Goal: Task Accomplishment & Management: Manage account settings

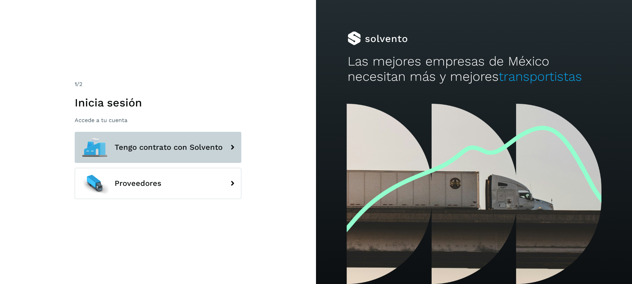
click at [155, 150] on span "Tengo contrato con Solvento" at bounding box center [169, 147] width 108 height 8
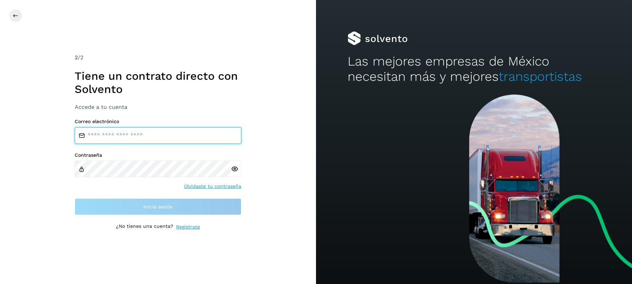
type input "**********"
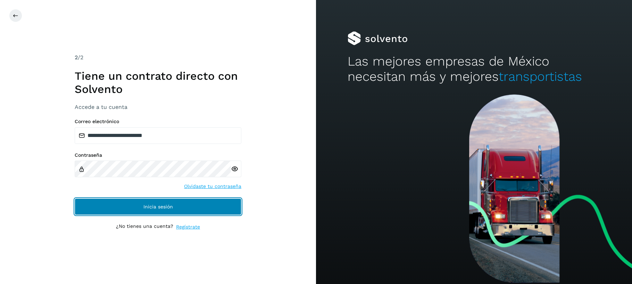
click at [148, 207] on span "Inicia sesión" at bounding box center [158, 206] width 30 height 5
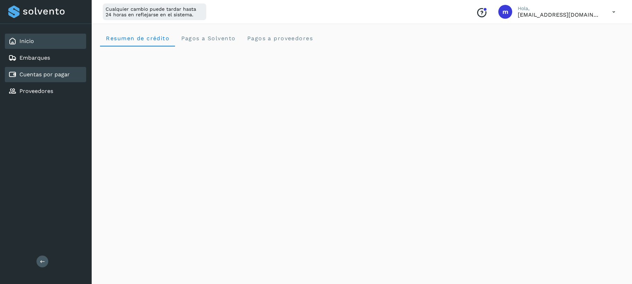
click at [39, 76] on link "Cuentas por pagar" at bounding box center [44, 74] width 50 height 7
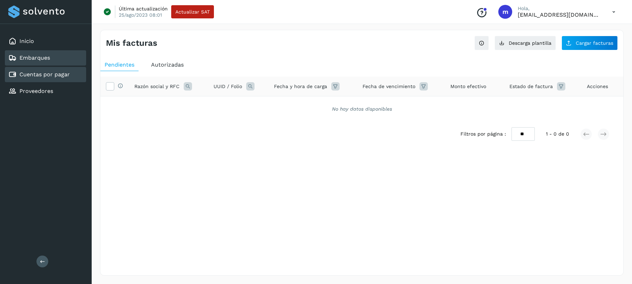
click at [46, 55] on link "Embarques" at bounding box center [34, 58] width 31 height 7
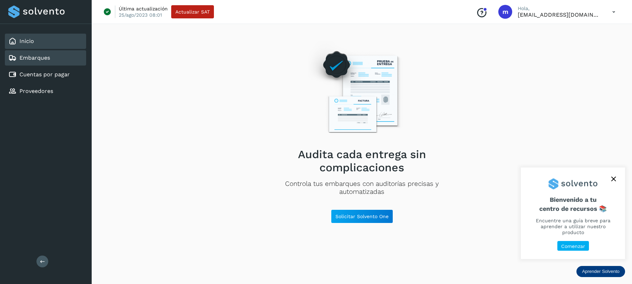
click at [40, 42] on div "Inicio" at bounding box center [45, 41] width 81 height 15
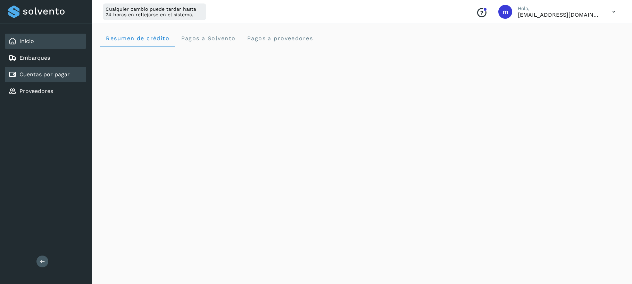
click at [45, 76] on link "Cuentas por pagar" at bounding box center [44, 74] width 50 height 7
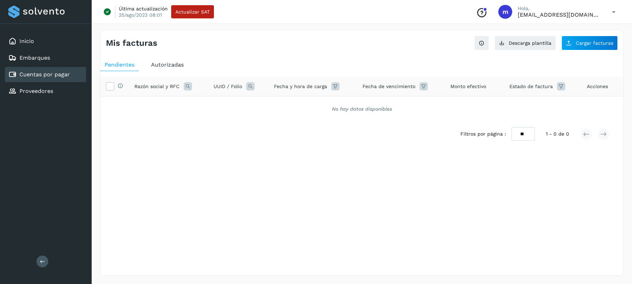
click at [169, 65] on span "Autorizadas" at bounding box center [167, 64] width 33 height 7
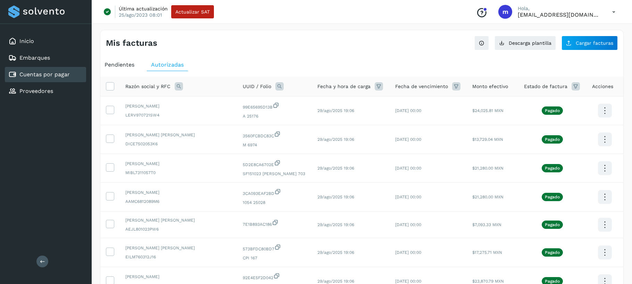
click at [375, 85] on icon at bounding box center [379, 86] width 8 height 8
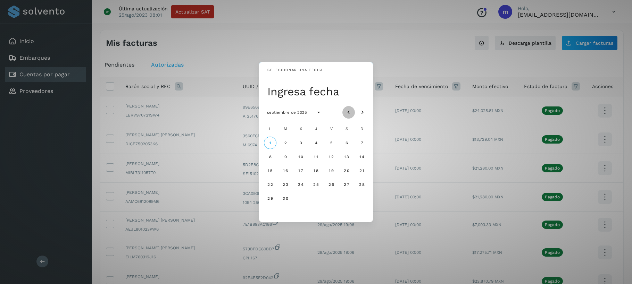
click at [350, 111] on icon "Mes anterior" at bounding box center [348, 112] width 7 height 7
click at [336, 198] on button "29" at bounding box center [331, 198] width 12 height 12
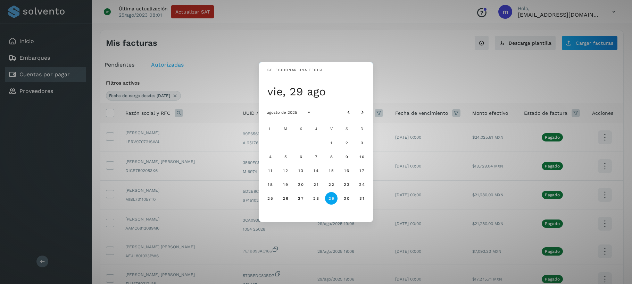
click at [402, 66] on div "Seleccionar una fecha vie, 29 ago agosto de 2025 L M X J V S D 1 2 3 4 5 6 7 8 …" at bounding box center [316, 142] width 632 height 284
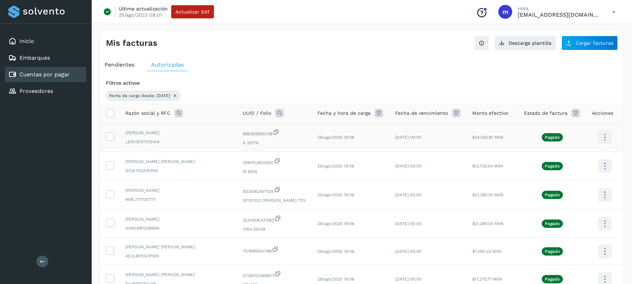
click at [600, 136] on icon at bounding box center [604, 137] width 16 height 16
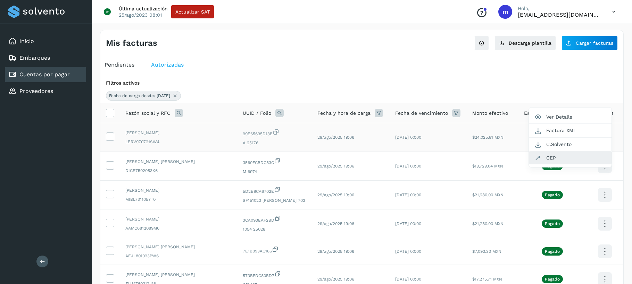
click at [565, 160] on button "CEP" at bounding box center [570, 157] width 83 height 13
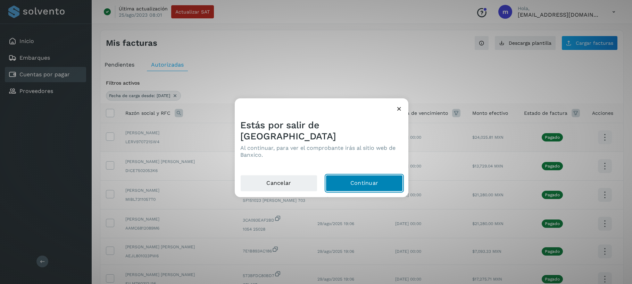
click at [369, 178] on button "Continuar" at bounding box center [364, 183] width 77 height 17
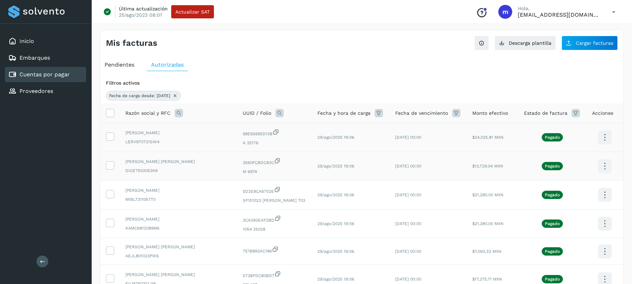
click at [606, 165] on icon at bounding box center [604, 166] width 16 height 16
click at [559, 184] on button "CEP" at bounding box center [570, 186] width 83 height 13
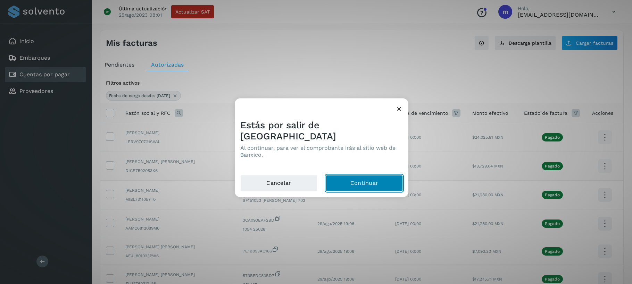
click at [359, 177] on button "Continuar" at bounding box center [364, 183] width 77 height 17
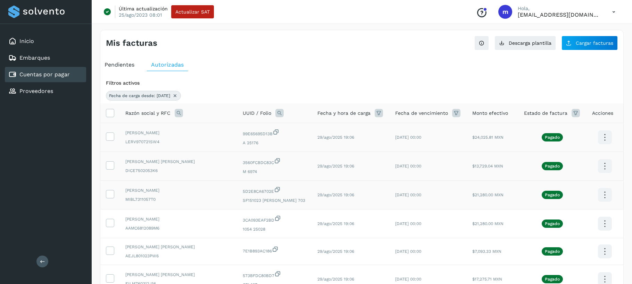
click at [601, 194] on icon at bounding box center [604, 195] width 16 height 16
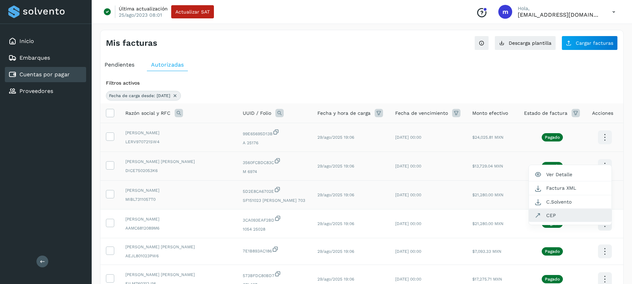
click at [562, 212] on button "CEP" at bounding box center [570, 215] width 83 height 13
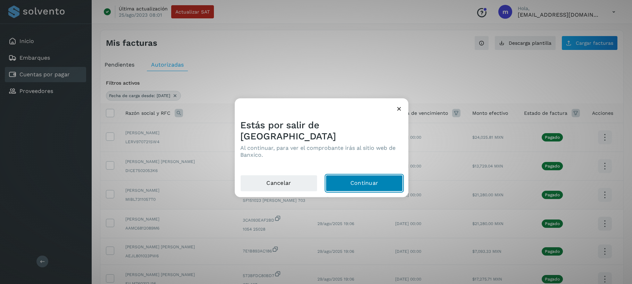
click at [368, 177] on button "Continuar" at bounding box center [364, 183] width 77 height 17
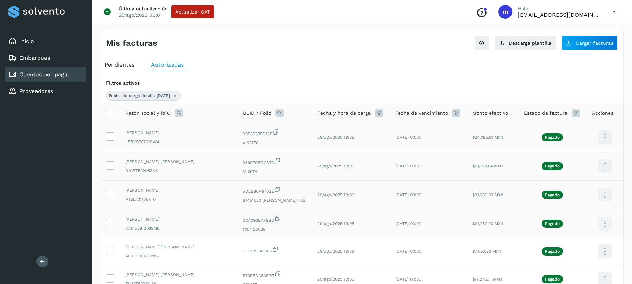
click at [603, 224] on icon at bounding box center [604, 224] width 16 height 16
click at [546, 246] on button "CEP" at bounding box center [570, 244] width 83 height 13
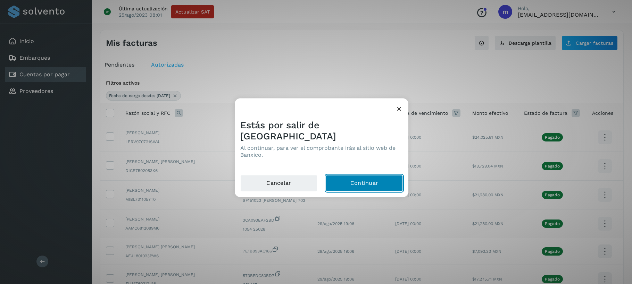
click at [374, 178] on button "Continuar" at bounding box center [364, 183] width 77 height 17
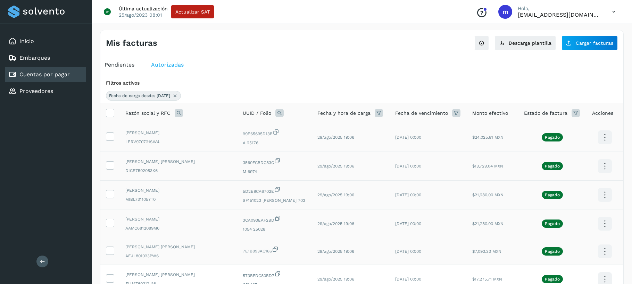
click at [605, 252] on icon at bounding box center [604, 252] width 16 height 16
click at [542, 269] on button "CEP" at bounding box center [570, 272] width 83 height 13
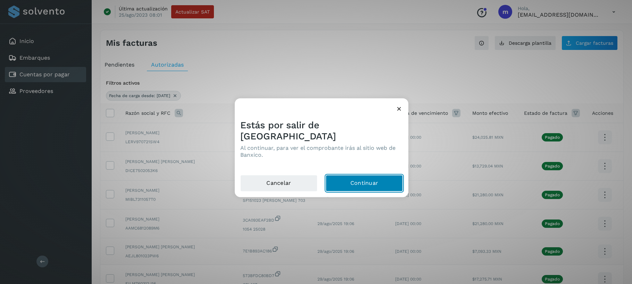
click at [371, 178] on button "Continuar" at bounding box center [364, 183] width 77 height 17
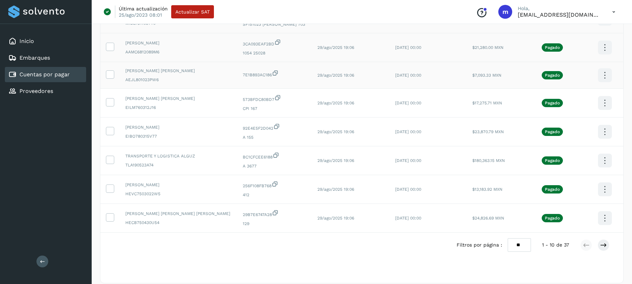
scroll to position [184, 0]
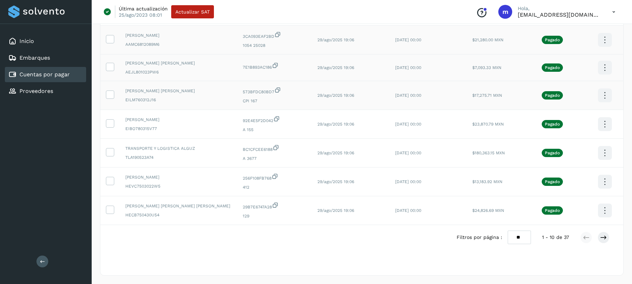
click at [606, 95] on icon at bounding box center [604, 95] width 16 height 16
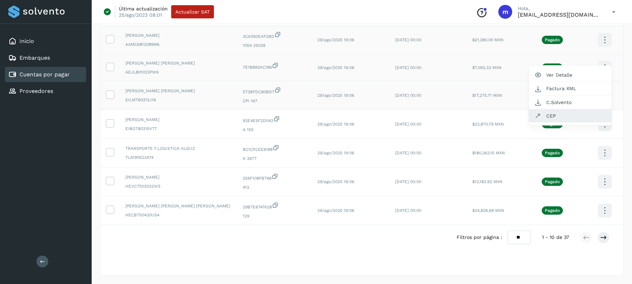
click at [546, 116] on button "CEP" at bounding box center [570, 115] width 83 height 13
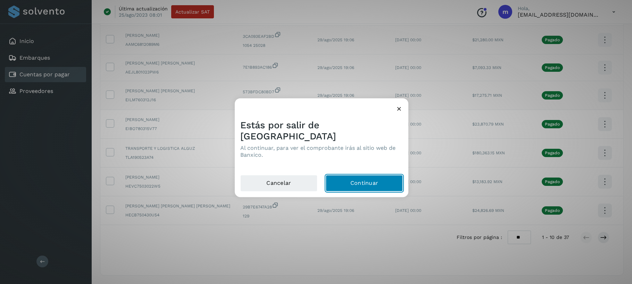
click at [355, 176] on button "Continuar" at bounding box center [364, 183] width 77 height 17
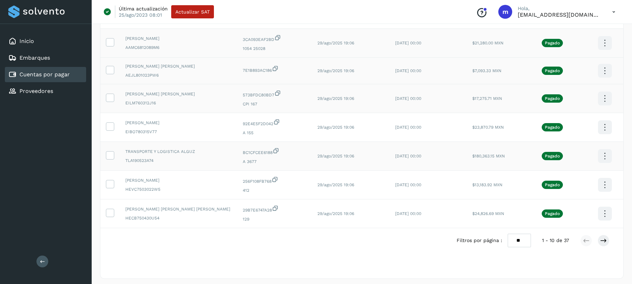
scroll to position [181, 0]
click at [604, 125] on icon at bounding box center [604, 128] width 16 height 16
click at [552, 143] on button "CEP" at bounding box center [570, 148] width 83 height 13
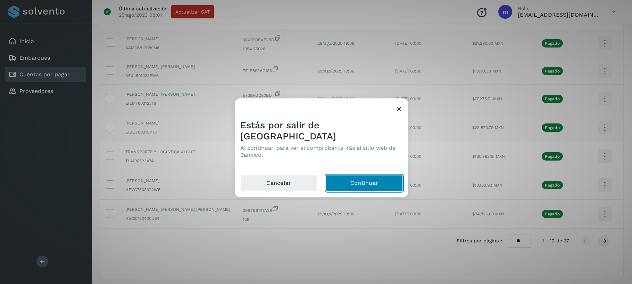
click at [363, 175] on button "Continuar" at bounding box center [364, 183] width 77 height 17
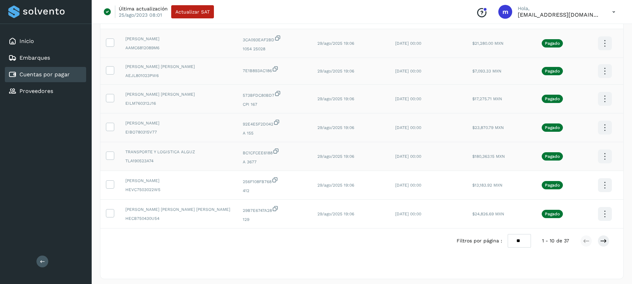
scroll to position [179, 0]
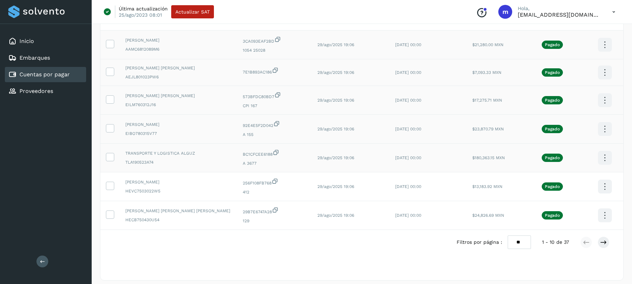
click at [601, 157] on icon at bounding box center [604, 158] width 16 height 16
click at [539, 181] on button "CEP" at bounding box center [570, 178] width 83 height 13
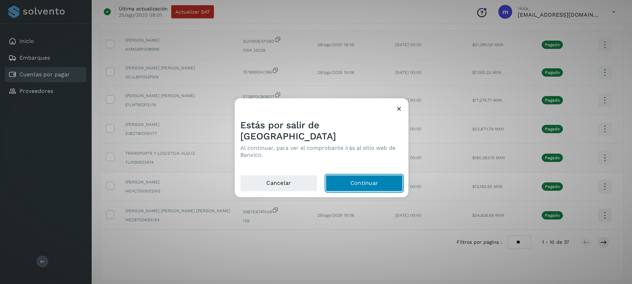
click at [368, 175] on button "Continuar" at bounding box center [364, 183] width 77 height 17
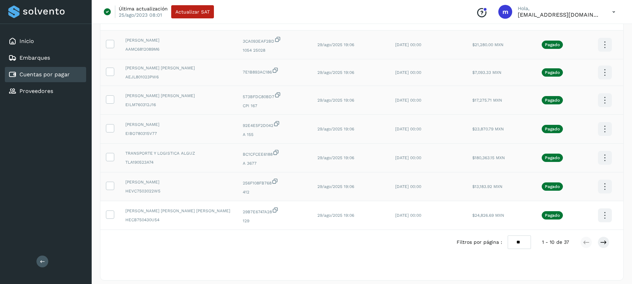
click at [606, 186] on icon at bounding box center [604, 187] width 16 height 16
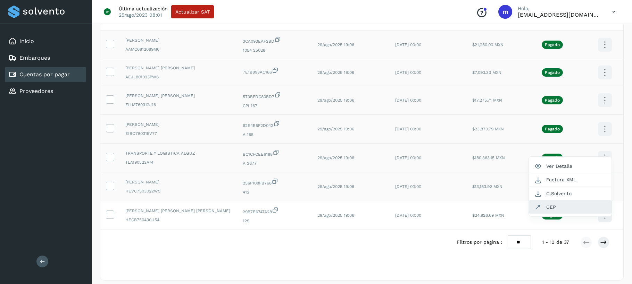
click at [560, 208] on button "CEP" at bounding box center [570, 207] width 83 height 13
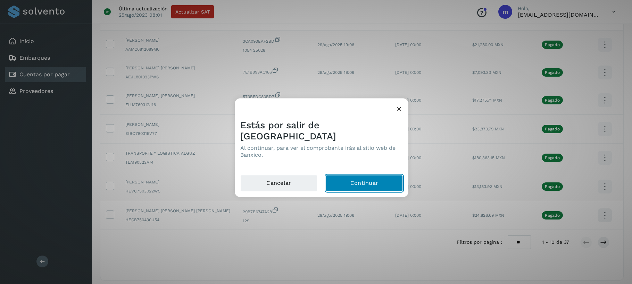
click at [346, 175] on button "Continuar" at bounding box center [364, 183] width 77 height 17
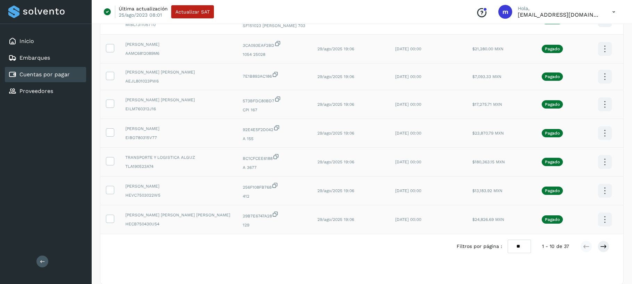
scroll to position [176, 0]
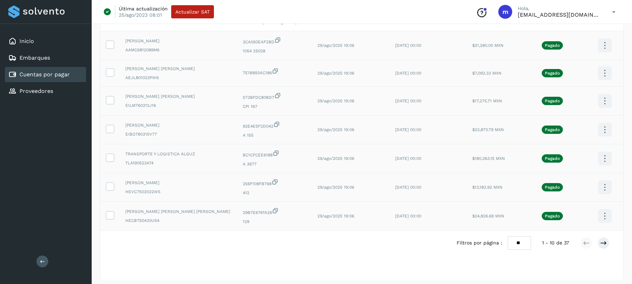
click at [604, 219] on icon at bounding box center [604, 216] width 16 height 16
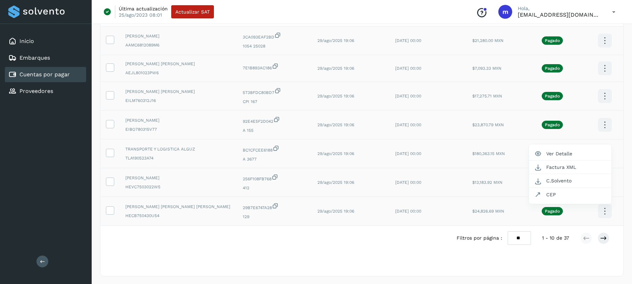
scroll to position [183, 0]
click at [560, 196] on button "CEP" at bounding box center [570, 195] width 83 height 13
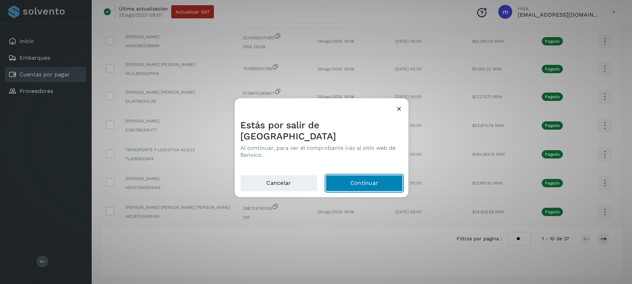
click at [362, 176] on button "Continuar" at bounding box center [364, 183] width 77 height 17
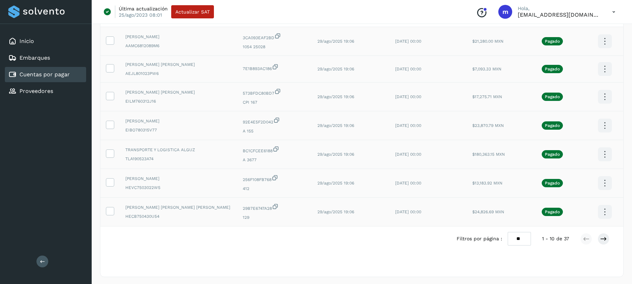
scroll to position [180, 0]
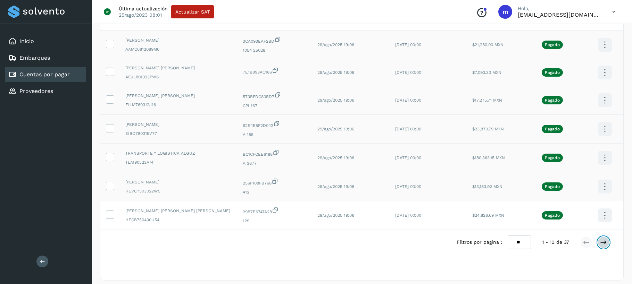
click at [604, 240] on icon at bounding box center [603, 242] width 7 height 7
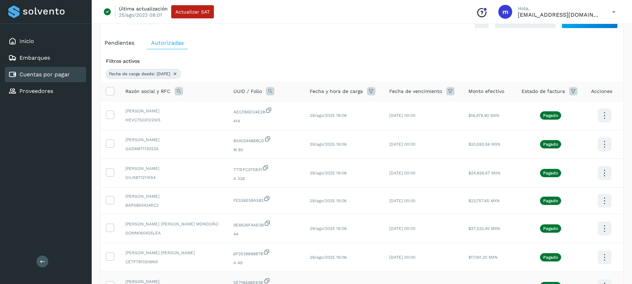
scroll to position [13, 0]
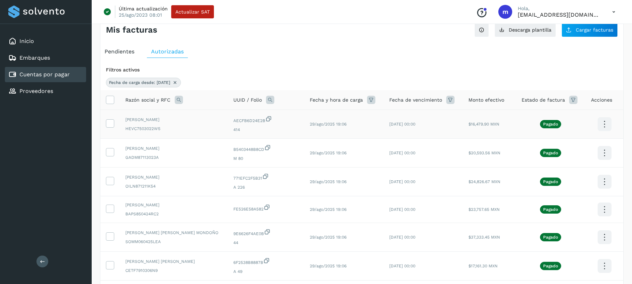
click at [604, 124] on icon at bounding box center [604, 124] width 16 height 16
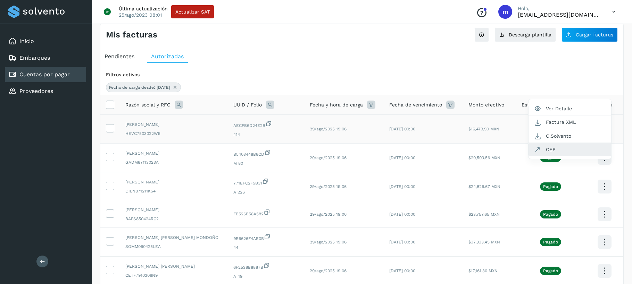
scroll to position [9, 0]
click at [545, 150] on button "CEP" at bounding box center [569, 148] width 83 height 13
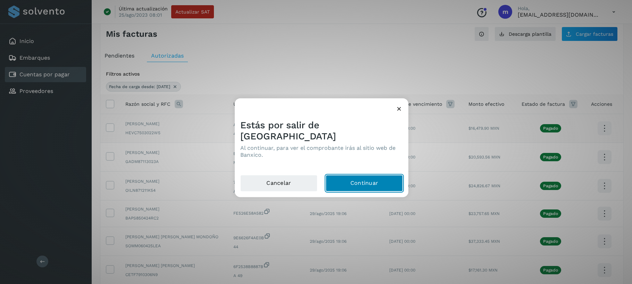
click at [348, 175] on button "Continuar" at bounding box center [364, 183] width 77 height 17
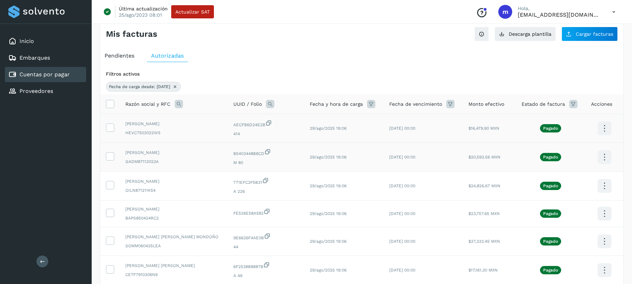
click at [604, 157] on icon at bounding box center [604, 157] width 16 height 16
click at [547, 178] on button "CEP" at bounding box center [569, 177] width 83 height 13
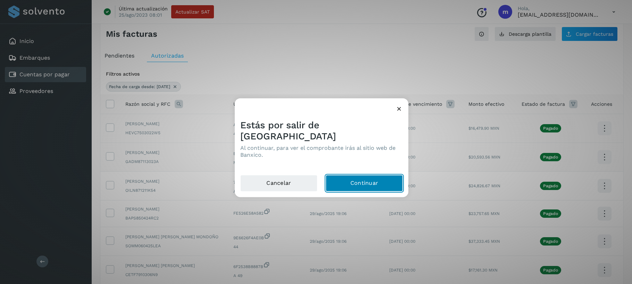
click at [370, 175] on button "Continuar" at bounding box center [364, 183] width 77 height 17
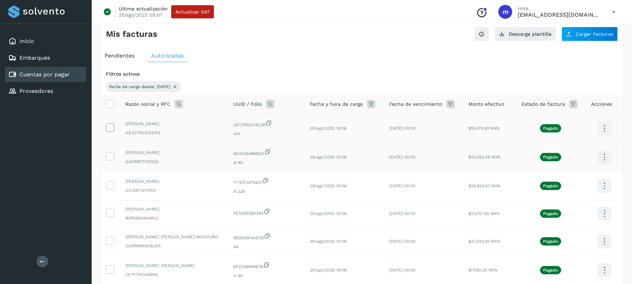
click at [108, 126] on icon at bounding box center [109, 127] width 7 height 7
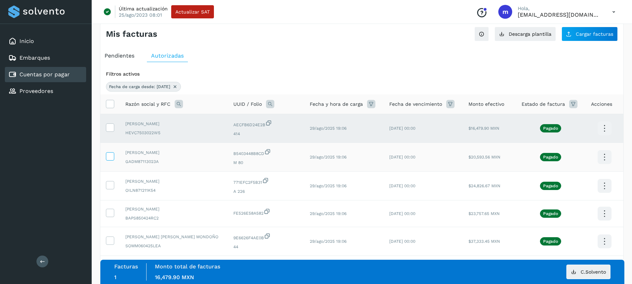
click at [109, 157] on icon at bounding box center [109, 155] width 7 height 7
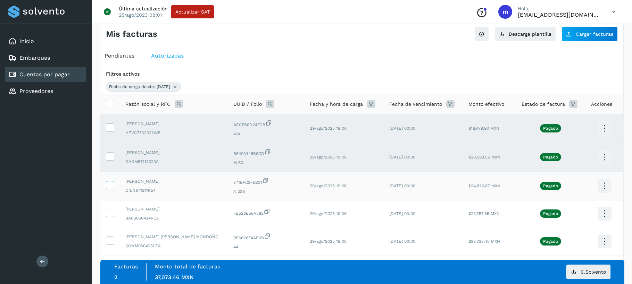
click at [110, 184] on icon at bounding box center [109, 184] width 7 height 7
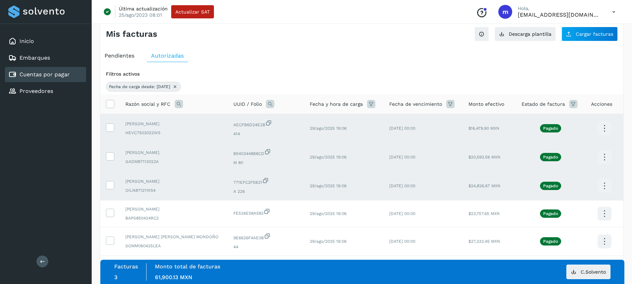
click at [602, 185] on icon at bounding box center [604, 186] width 16 height 16
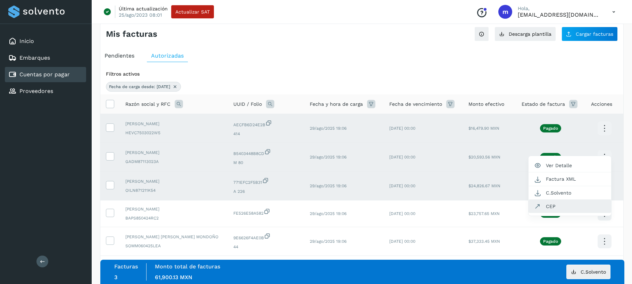
click at [547, 209] on button "CEP" at bounding box center [569, 206] width 83 height 13
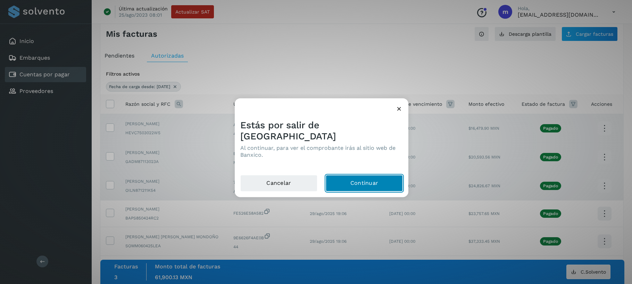
click at [351, 176] on button "Continuar" at bounding box center [364, 183] width 77 height 17
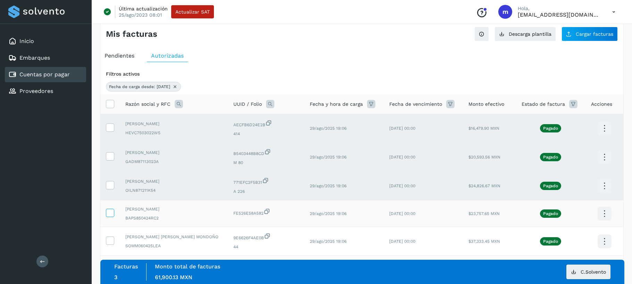
click at [111, 212] on icon at bounding box center [109, 212] width 7 height 7
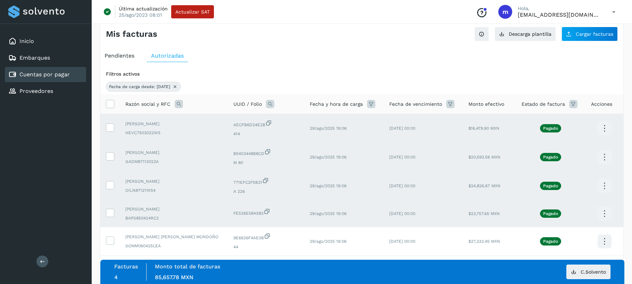
click at [603, 215] on icon at bounding box center [604, 214] width 16 height 16
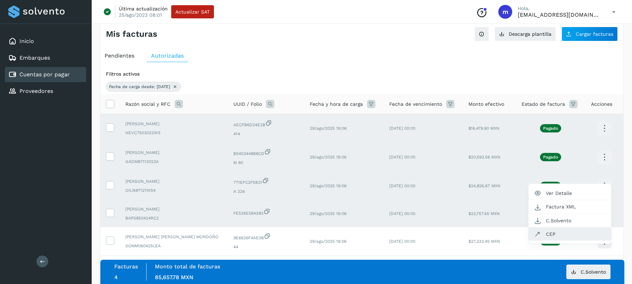
click at [557, 234] on button "CEP" at bounding box center [569, 234] width 83 height 13
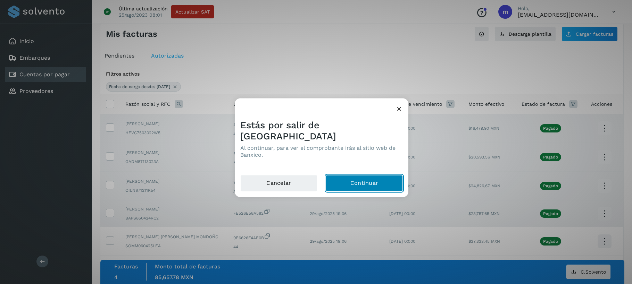
click at [350, 177] on button "Continuar" at bounding box center [364, 183] width 77 height 17
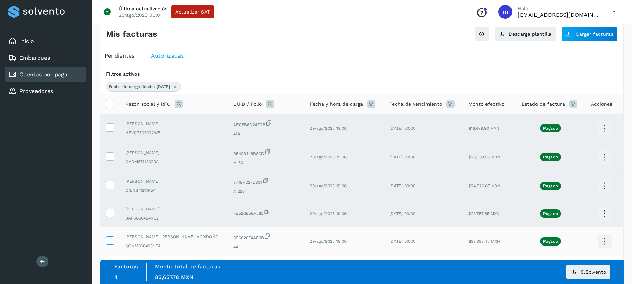
click at [109, 239] on icon at bounding box center [109, 240] width 7 height 7
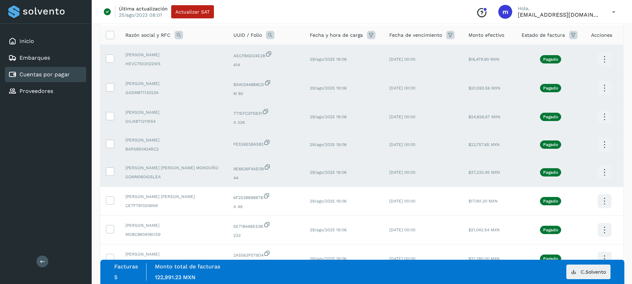
scroll to position [82, 0]
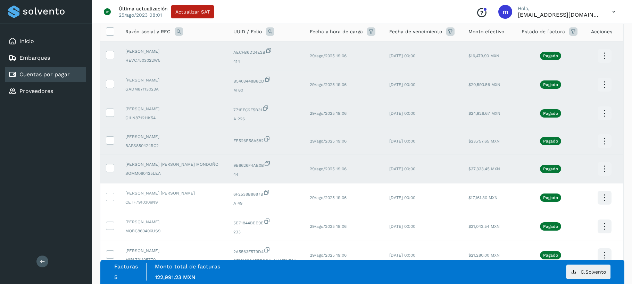
click at [600, 170] on icon at bounding box center [604, 169] width 16 height 16
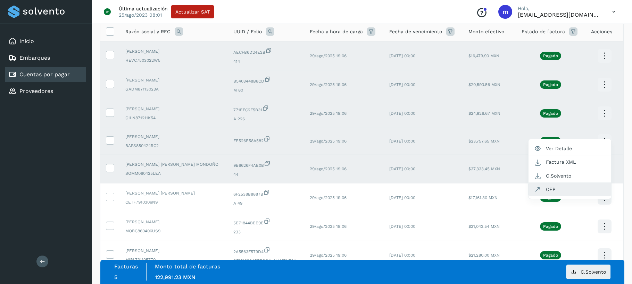
click at [560, 186] on button "CEP" at bounding box center [569, 189] width 83 height 13
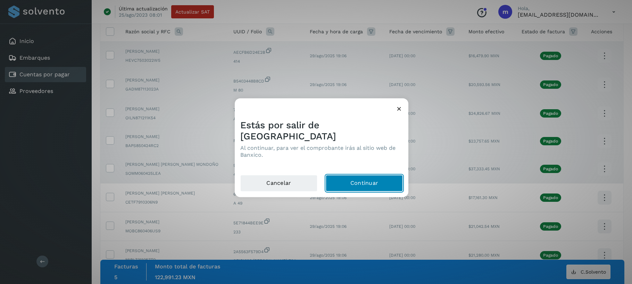
click at [363, 177] on button "Continuar" at bounding box center [364, 183] width 77 height 17
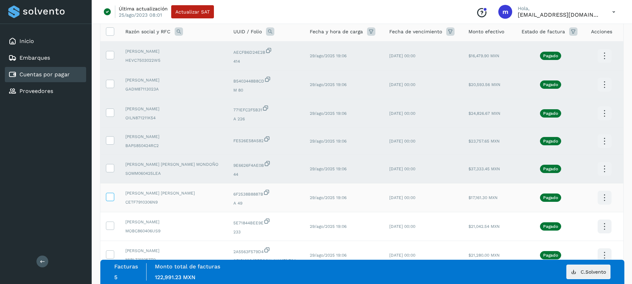
click at [109, 195] on icon at bounding box center [109, 196] width 7 height 7
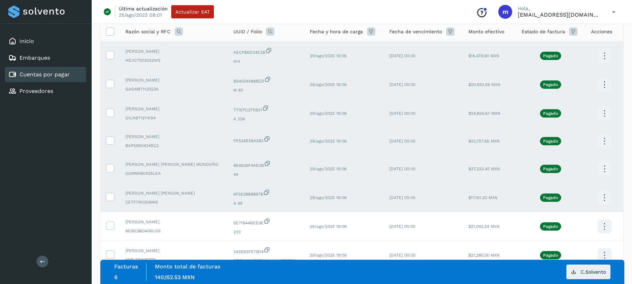
click at [605, 197] on icon at bounding box center [604, 198] width 16 height 16
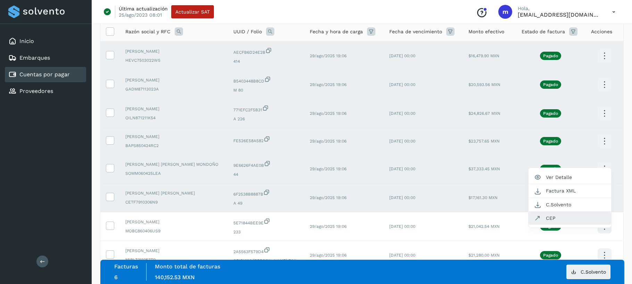
click at [549, 217] on button "CEP" at bounding box center [569, 218] width 83 height 13
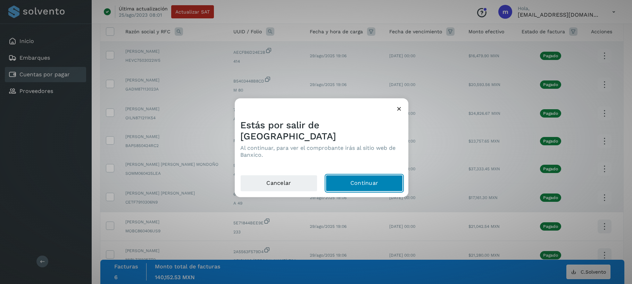
click at [367, 177] on button "Continuar" at bounding box center [364, 183] width 77 height 17
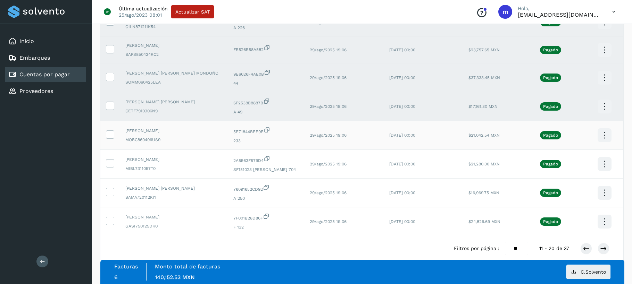
scroll to position [184, 0]
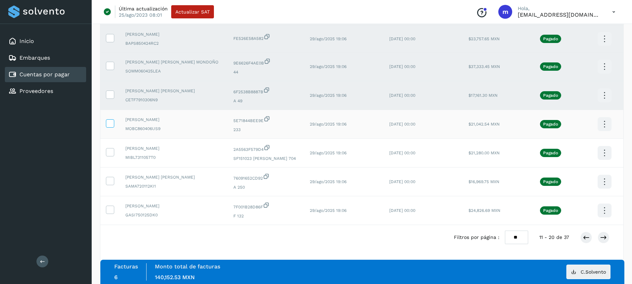
click at [112, 122] on icon at bounding box center [109, 122] width 7 height 7
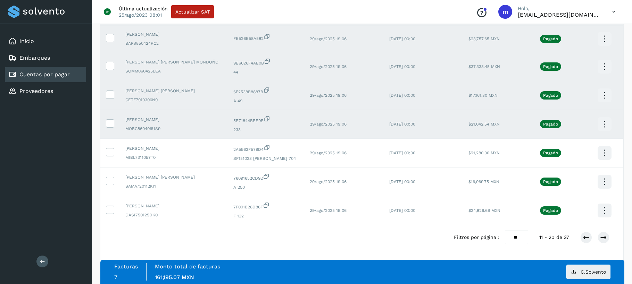
click at [603, 123] on icon at bounding box center [604, 124] width 16 height 16
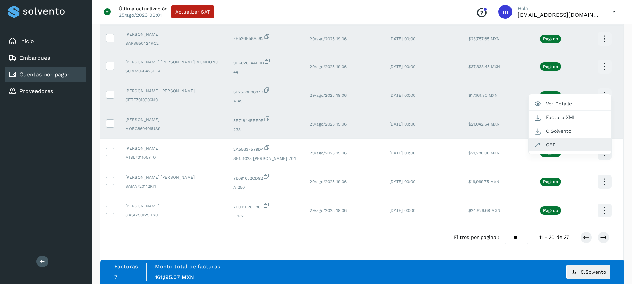
click at [556, 144] on button "CEP" at bounding box center [569, 144] width 83 height 13
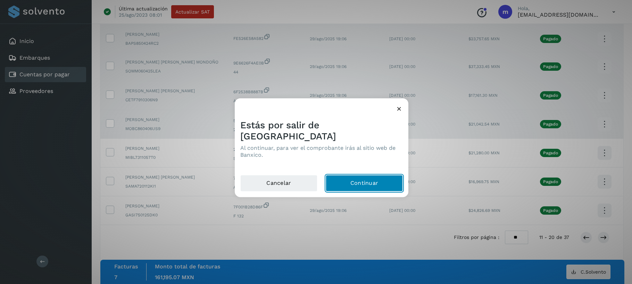
click at [360, 175] on button "Continuar" at bounding box center [364, 183] width 77 height 17
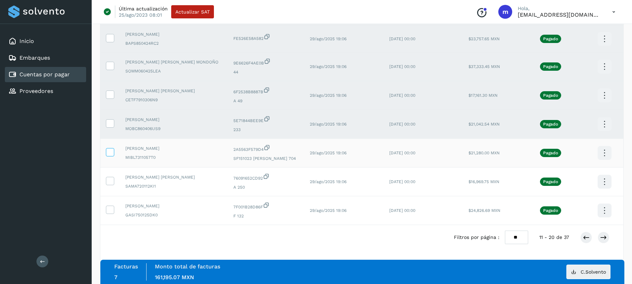
click at [108, 152] on icon at bounding box center [109, 151] width 7 height 7
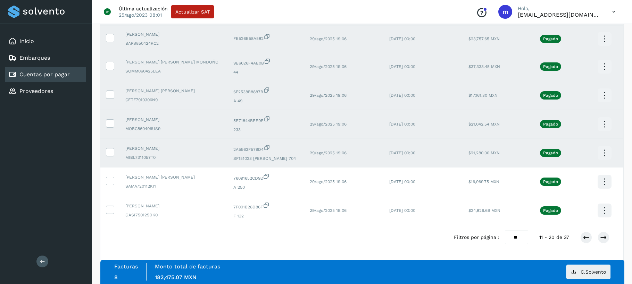
click at [600, 153] on icon at bounding box center [604, 153] width 16 height 16
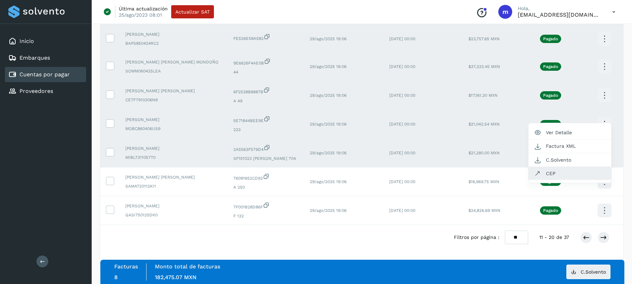
click at [568, 174] on button "CEP" at bounding box center [569, 173] width 83 height 13
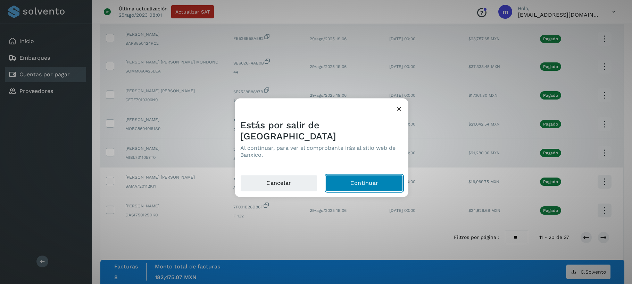
click at [364, 175] on button "Continuar" at bounding box center [364, 183] width 77 height 17
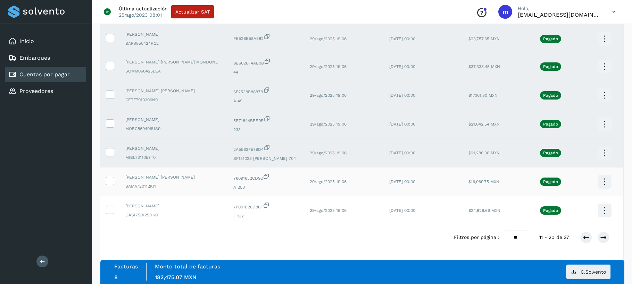
click at [130, 185] on span "SAMA720112KI1" at bounding box center [173, 186] width 97 height 6
click at [110, 178] on icon at bounding box center [109, 180] width 7 height 7
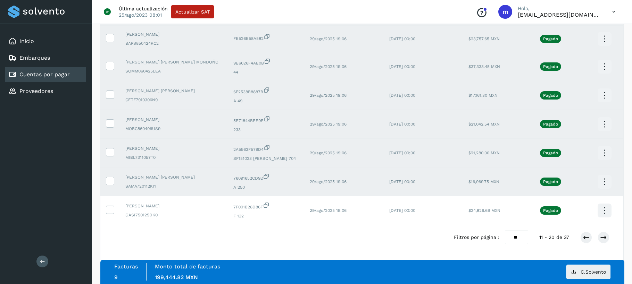
click at [604, 180] on icon at bounding box center [604, 182] width 16 height 16
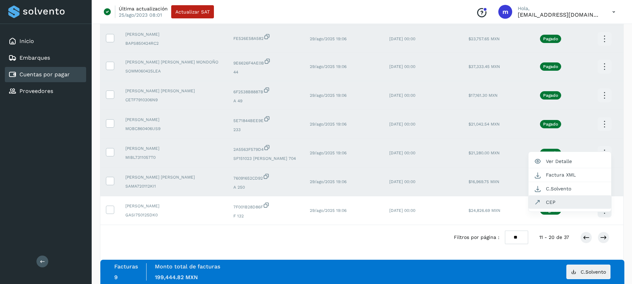
click at [552, 202] on button "CEP" at bounding box center [569, 202] width 83 height 13
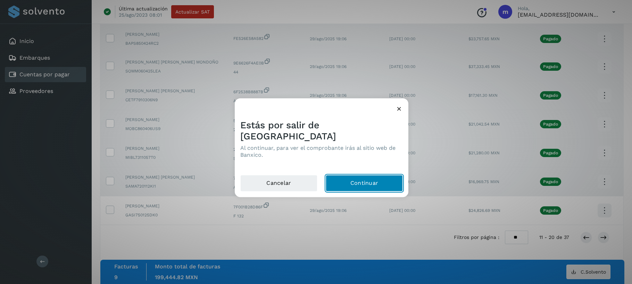
click at [349, 175] on button "Continuar" at bounding box center [364, 183] width 77 height 17
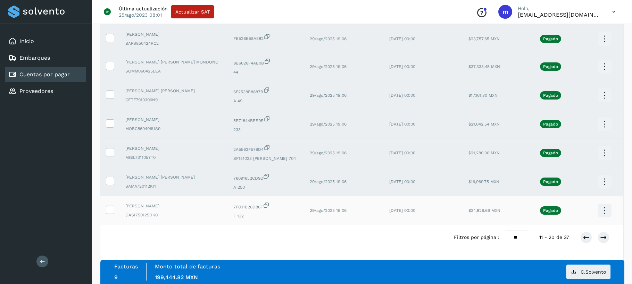
drag, startPoint x: 110, startPoint y: 208, endPoint x: 115, endPoint y: 209, distance: 5.6
click at [110, 208] on icon at bounding box center [109, 209] width 7 height 7
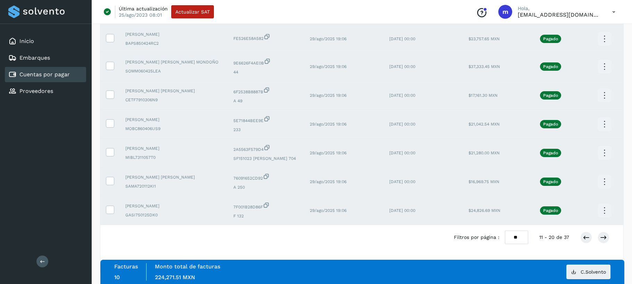
click at [602, 211] on icon at bounding box center [604, 211] width 16 height 16
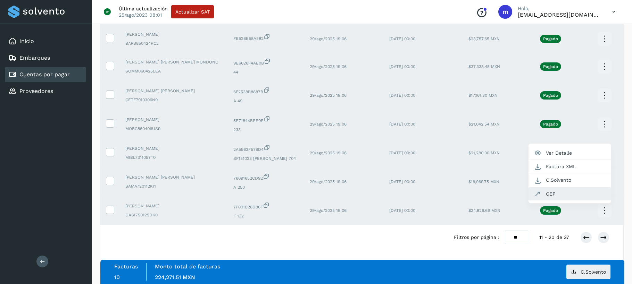
click at [556, 194] on button "CEP" at bounding box center [569, 193] width 83 height 13
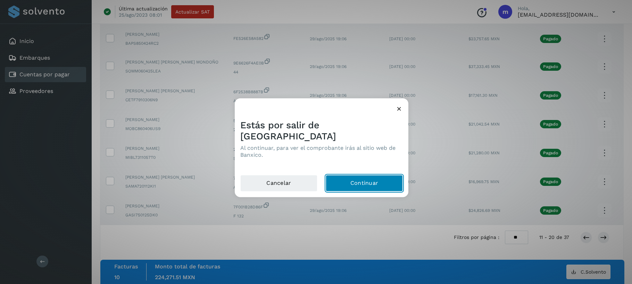
click at [346, 179] on button "Continuar" at bounding box center [364, 183] width 77 height 17
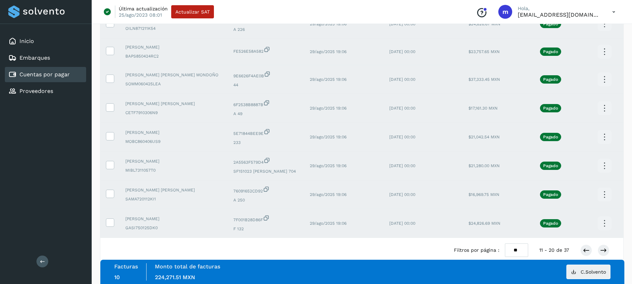
scroll to position [184, 0]
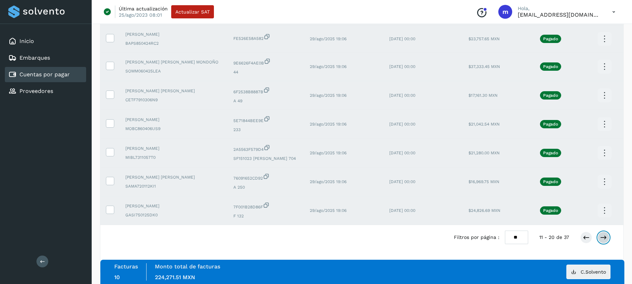
click at [603, 236] on icon at bounding box center [603, 237] width 7 height 7
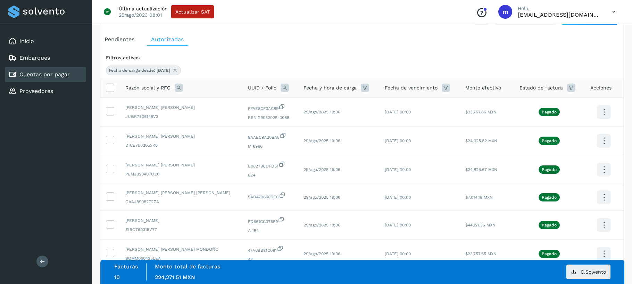
scroll to position [26, 0]
click at [111, 109] on icon at bounding box center [109, 110] width 7 height 7
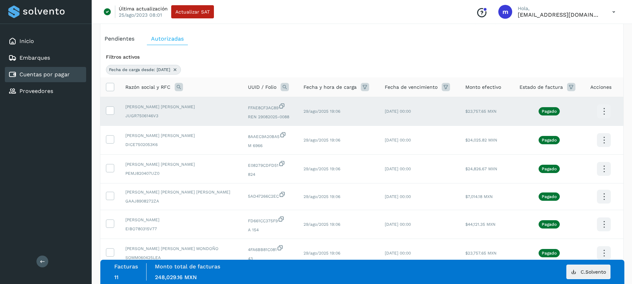
click at [604, 112] on icon at bounding box center [604, 111] width 16 height 16
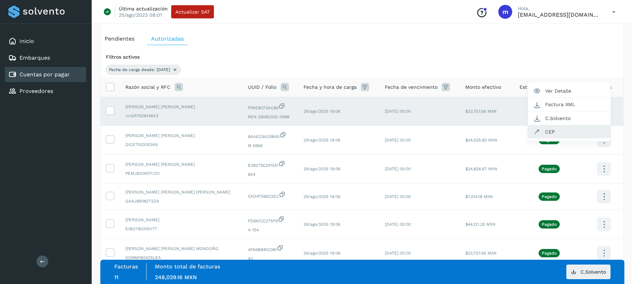
click at [552, 131] on button "CEP" at bounding box center [569, 131] width 83 height 13
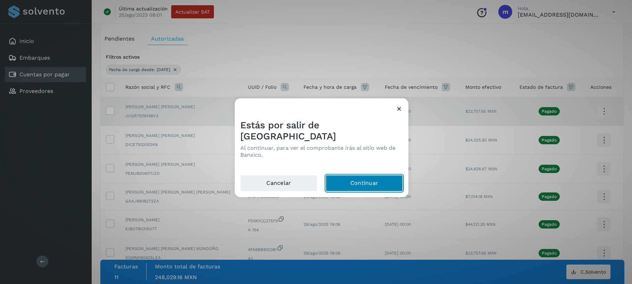
click at [347, 175] on button "Continuar" at bounding box center [364, 183] width 77 height 17
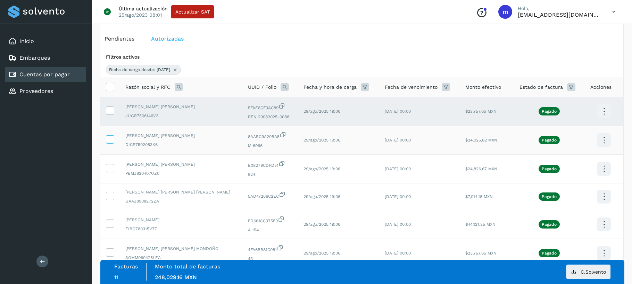
click at [109, 140] on icon at bounding box center [109, 138] width 7 height 7
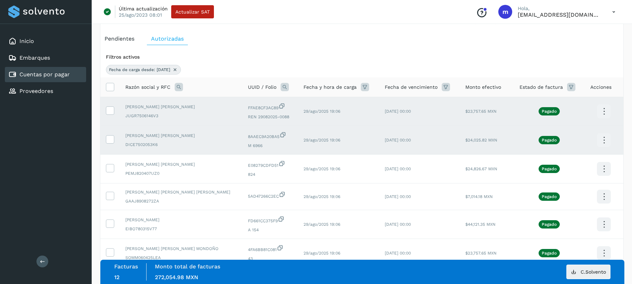
click at [603, 139] on icon at bounding box center [604, 140] width 16 height 16
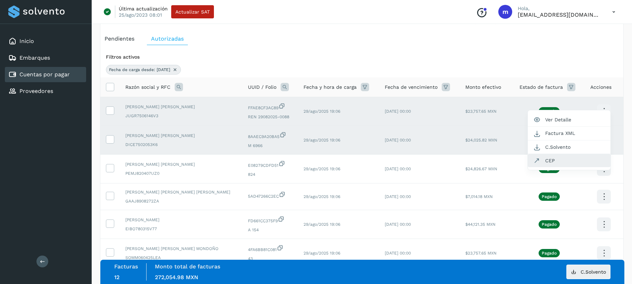
click at [566, 160] on button "CEP" at bounding box center [569, 160] width 83 height 13
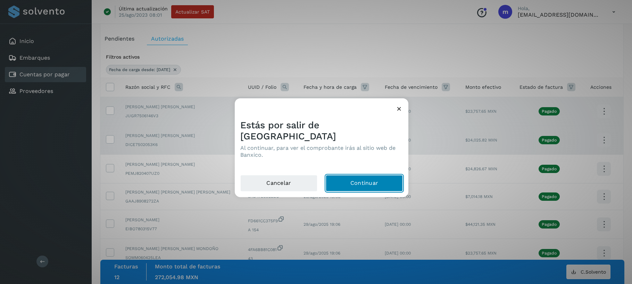
click at [364, 175] on button "Continuar" at bounding box center [364, 183] width 77 height 17
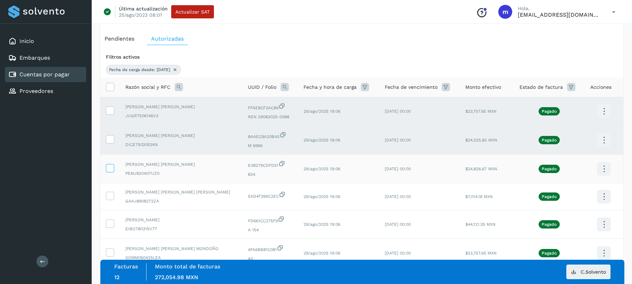
click at [108, 166] on icon at bounding box center [109, 167] width 7 height 7
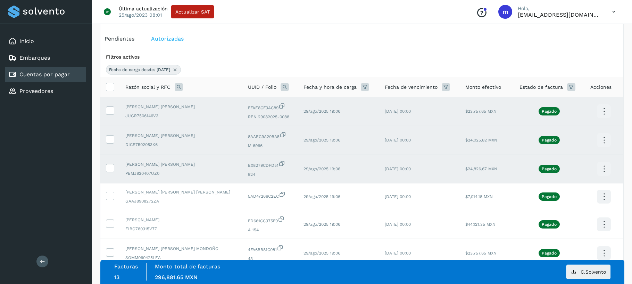
click at [604, 165] on icon at bounding box center [604, 169] width 16 height 16
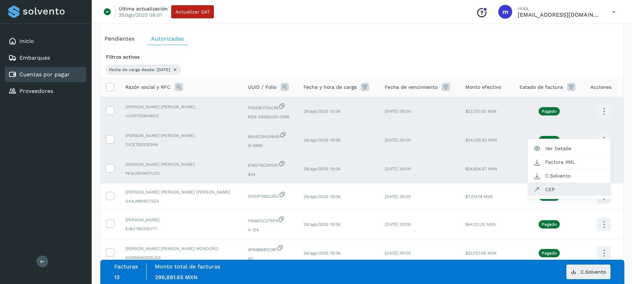
click at [561, 190] on button "CEP" at bounding box center [569, 189] width 83 height 13
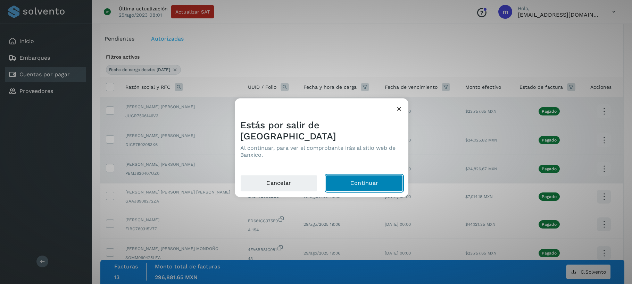
click at [375, 175] on button "Continuar" at bounding box center [364, 183] width 77 height 17
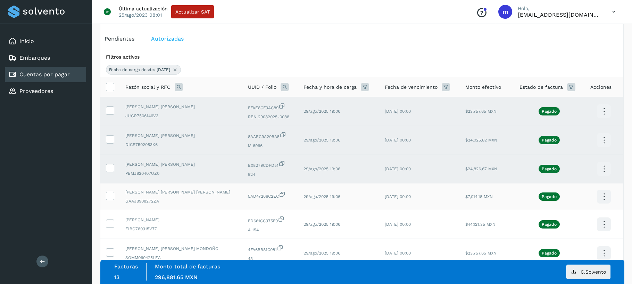
drag, startPoint x: 111, startPoint y: 192, endPoint x: 130, endPoint y: 198, distance: 20.3
click at [111, 192] on icon at bounding box center [109, 195] width 7 height 7
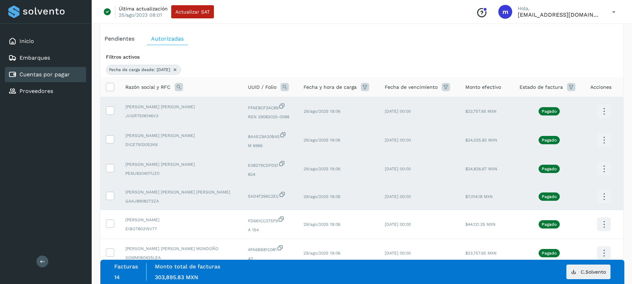
click at [604, 196] on icon at bounding box center [604, 197] width 16 height 16
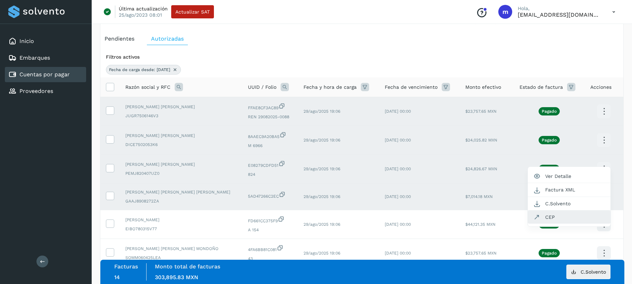
click at [545, 215] on button "CEP" at bounding box center [569, 217] width 83 height 13
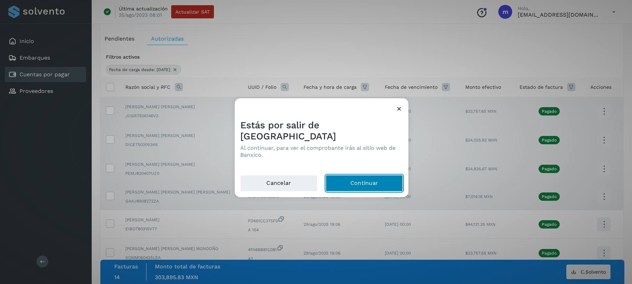
click at [347, 176] on button "Continuar" at bounding box center [364, 183] width 77 height 17
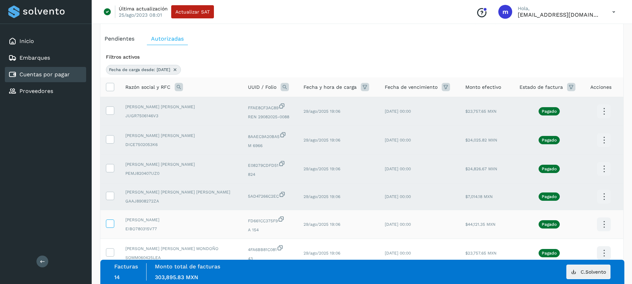
click at [107, 224] on icon at bounding box center [109, 223] width 7 height 7
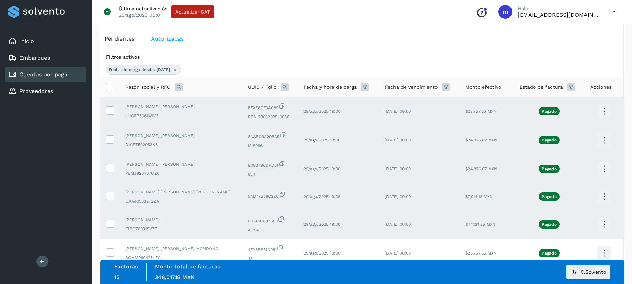
click at [605, 225] on icon at bounding box center [604, 225] width 16 height 16
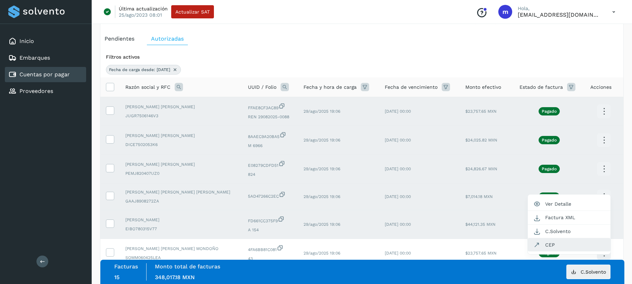
click at [555, 243] on button "CEP" at bounding box center [569, 245] width 83 height 13
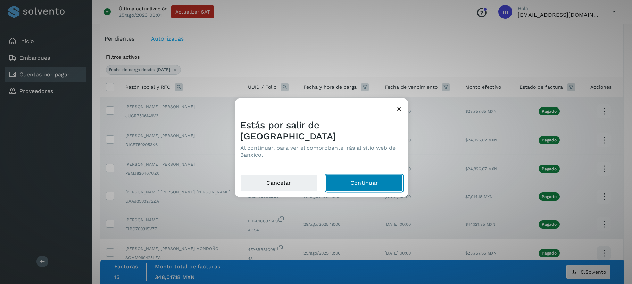
click at [343, 182] on button "Continuar" at bounding box center [364, 183] width 77 height 17
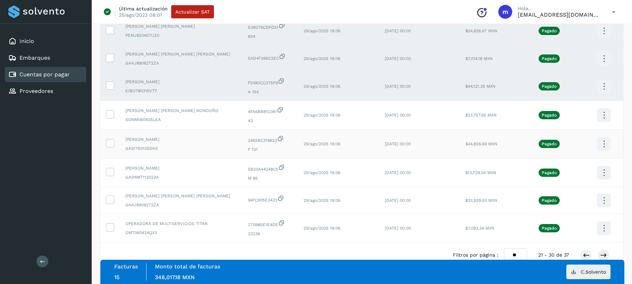
scroll to position [169, 0]
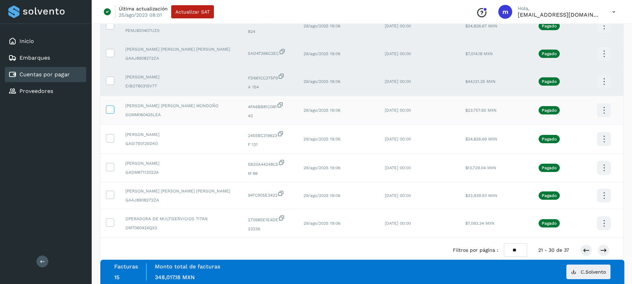
click at [107, 109] on icon at bounding box center [109, 109] width 7 height 7
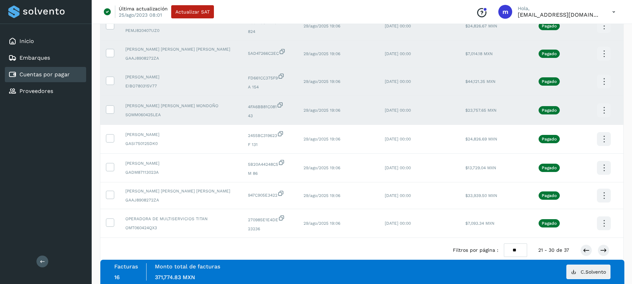
click at [604, 110] on icon at bounding box center [604, 110] width 16 height 16
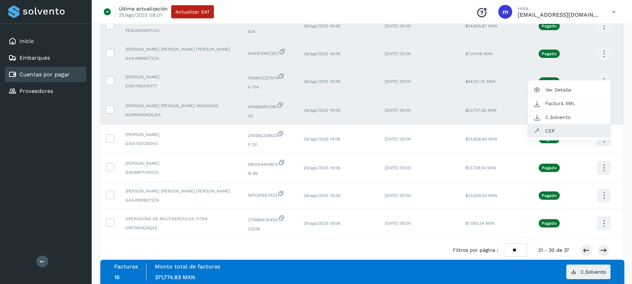
click at [548, 132] on button "CEP" at bounding box center [569, 130] width 83 height 13
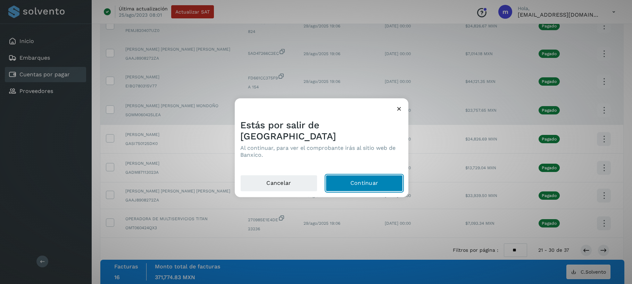
click at [367, 177] on button "Continuar" at bounding box center [364, 183] width 77 height 17
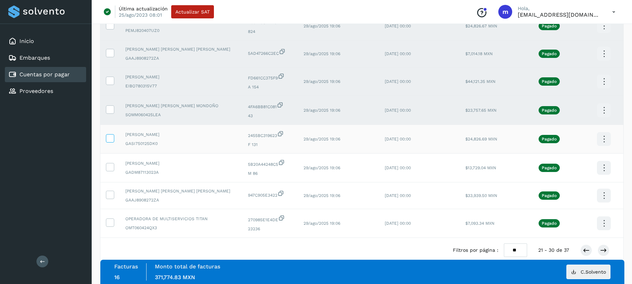
click at [109, 136] on icon at bounding box center [109, 137] width 7 height 7
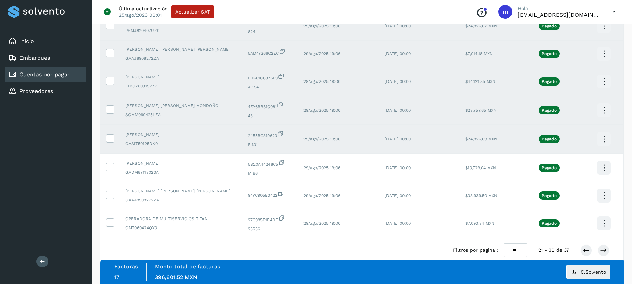
click at [603, 138] on icon at bounding box center [604, 139] width 16 height 16
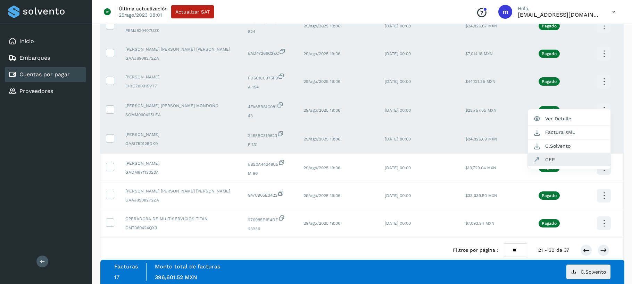
click at [539, 161] on icon "button" at bounding box center [536, 159] width 7 height 7
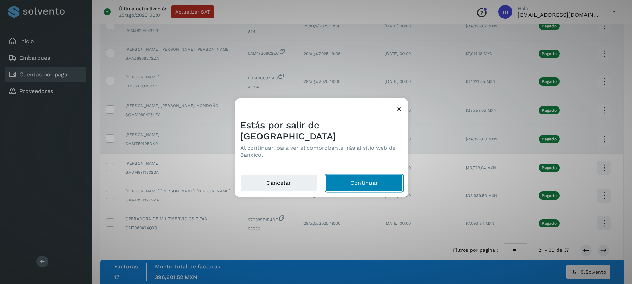
click at [373, 175] on button "Continuar" at bounding box center [364, 183] width 77 height 17
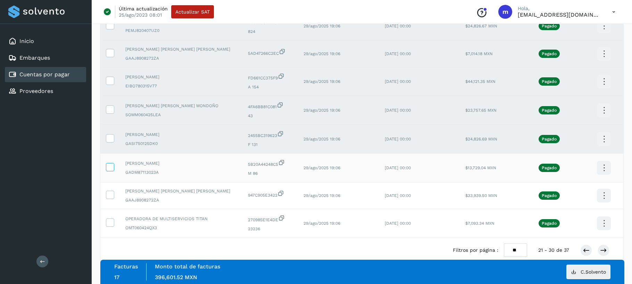
click at [111, 165] on icon at bounding box center [109, 166] width 7 height 7
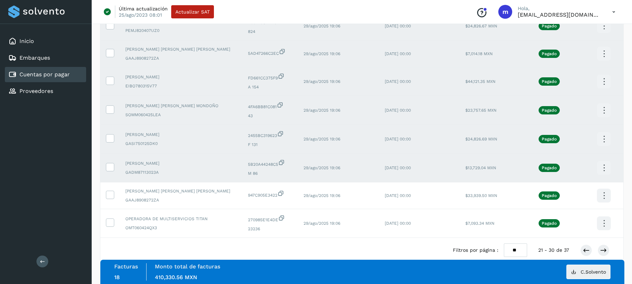
click at [603, 169] on icon at bounding box center [604, 168] width 16 height 16
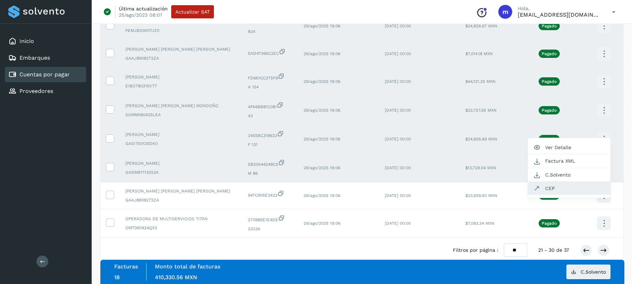
click at [559, 186] on button "CEP" at bounding box center [569, 188] width 83 height 13
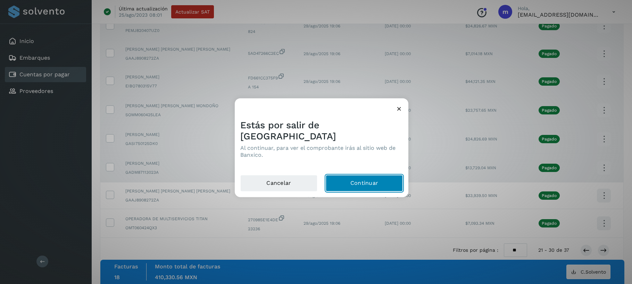
click at [366, 177] on button "Continuar" at bounding box center [364, 183] width 77 height 17
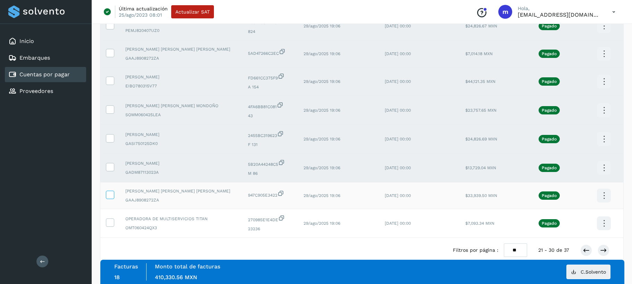
click at [109, 193] on icon at bounding box center [109, 194] width 7 height 7
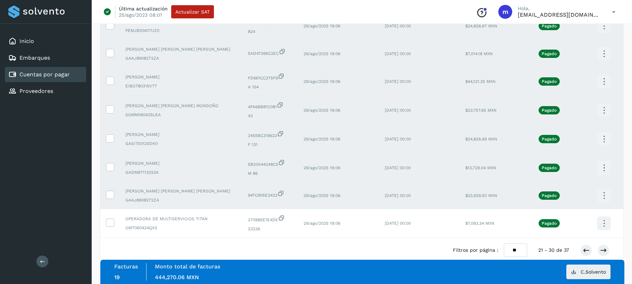
click at [605, 195] on icon at bounding box center [604, 196] width 16 height 16
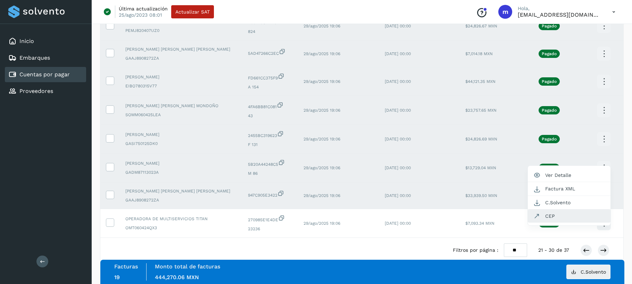
click at [540, 218] on button "CEP" at bounding box center [569, 216] width 83 height 13
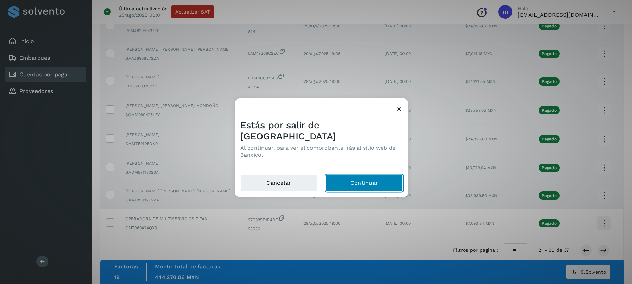
click at [376, 176] on button "Continuar" at bounding box center [364, 183] width 77 height 17
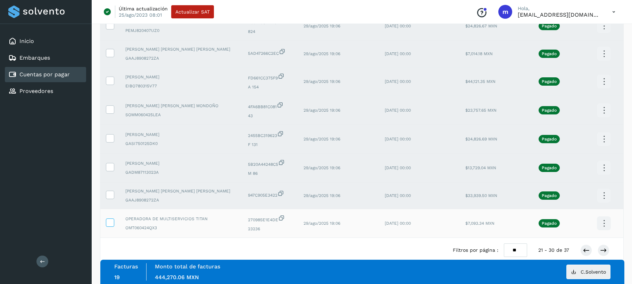
click at [110, 220] on icon at bounding box center [109, 222] width 7 height 7
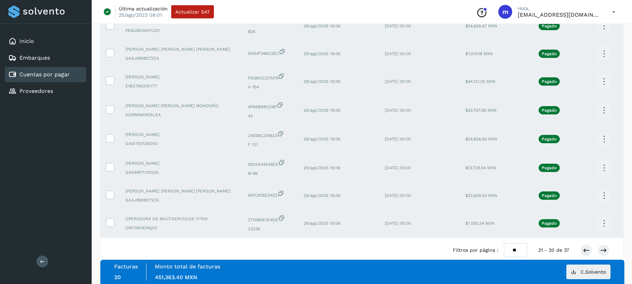
click at [603, 221] on icon at bounding box center [604, 224] width 16 height 16
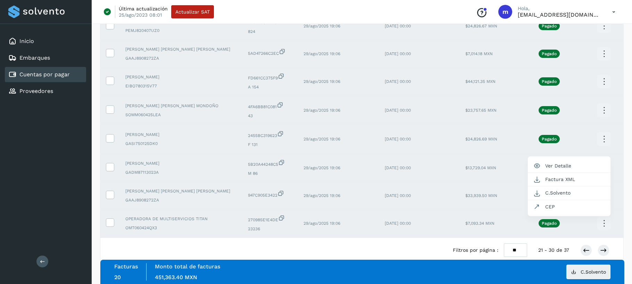
scroll to position [0, 0]
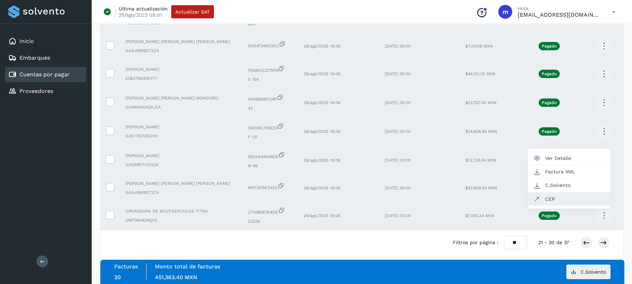
click at [559, 201] on button "CEP" at bounding box center [569, 199] width 83 height 13
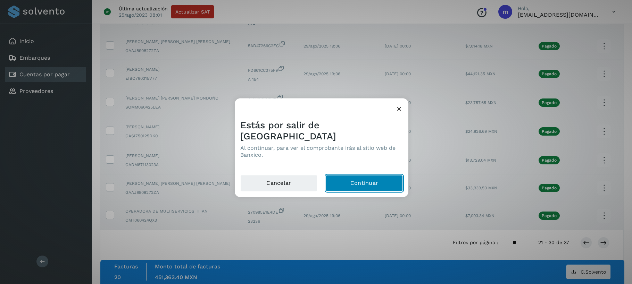
click at [379, 180] on button "Continuar" at bounding box center [364, 183] width 77 height 17
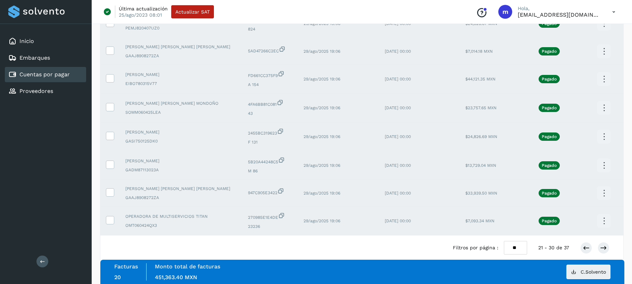
scroll to position [182, 0]
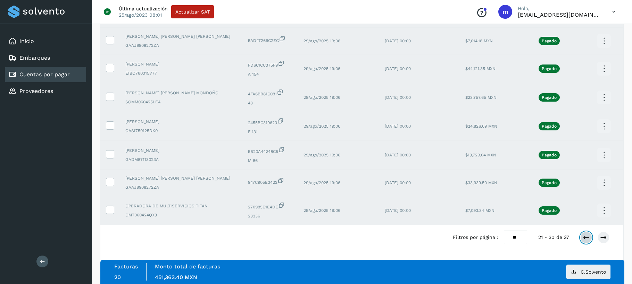
click at [588, 238] on icon at bounding box center [586, 237] width 7 height 7
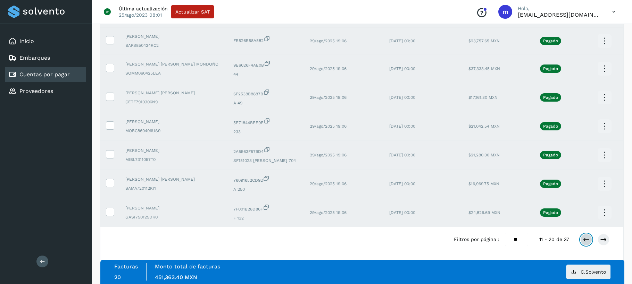
click at [588, 238] on icon at bounding box center [586, 239] width 7 height 7
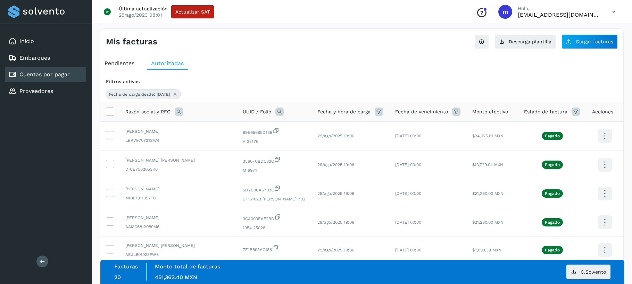
scroll to position [0, 0]
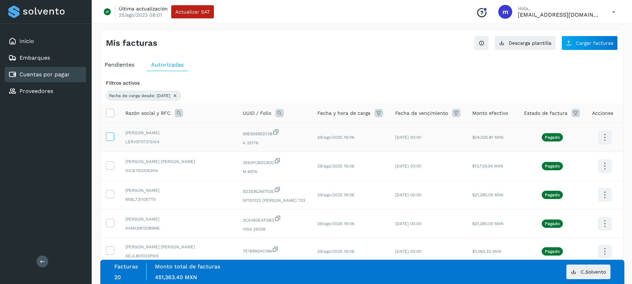
click at [109, 135] on icon at bounding box center [109, 136] width 7 height 7
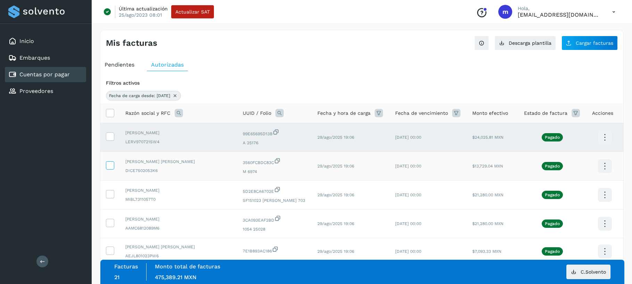
click at [107, 162] on icon at bounding box center [109, 164] width 7 height 7
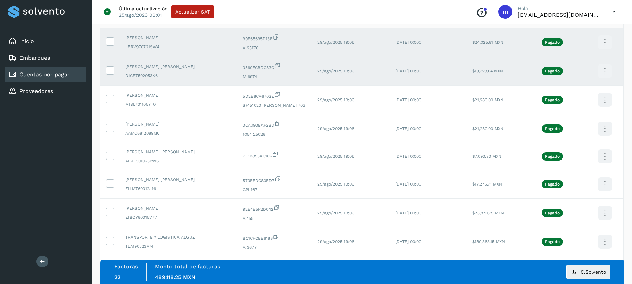
scroll to position [106, 0]
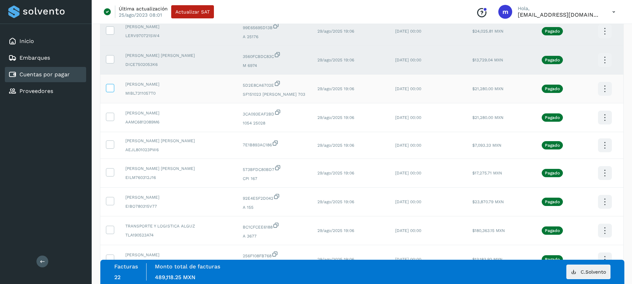
click at [110, 85] on icon at bounding box center [109, 87] width 7 height 7
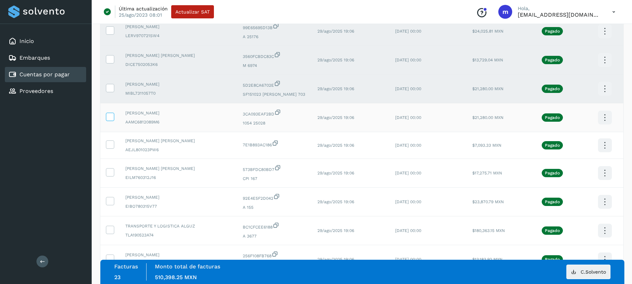
click at [109, 116] on icon at bounding box center [109, 116] width 7 height 7
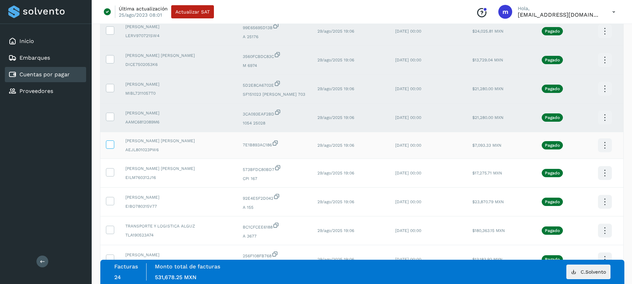
click at [112, 143] on icon at bounding box center [109, 144] width 7 height 7
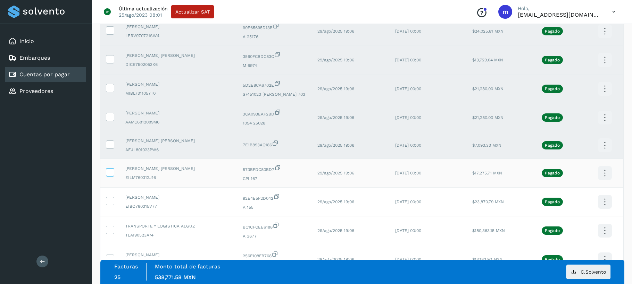
click at [109, 173] on icon at bounding box center [109, 171] width 7 height 7
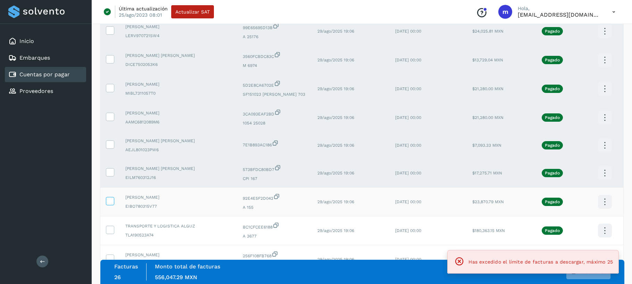
click at [108, 202] on icon at bounding box center [109, 200] width 7 height 7
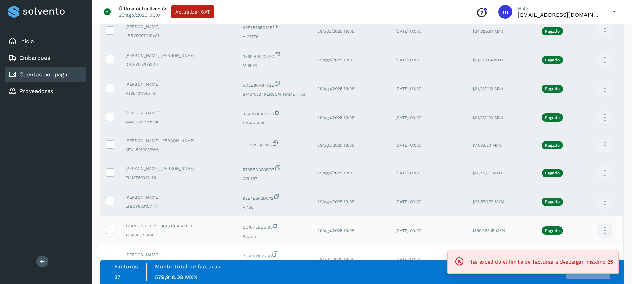
click at [110, 228] on icon at bounding box center [109, 229] width 7 height 7
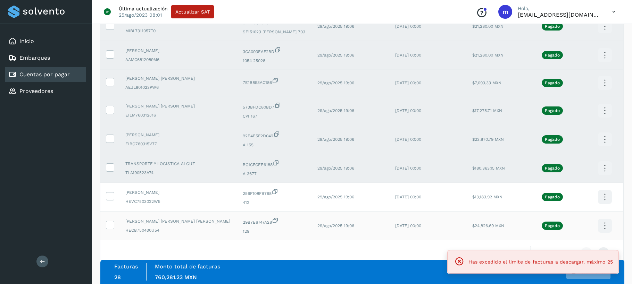
scroll to position [184, 0]
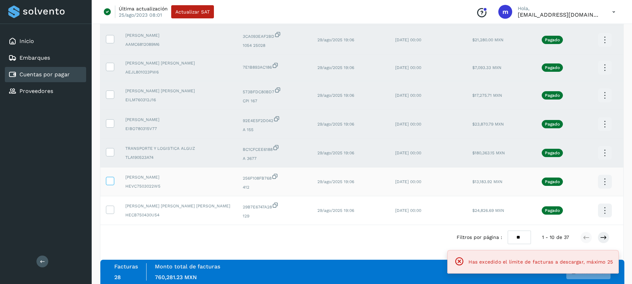
click at [112, 181] on icon at bounding box center [109, 180] width 7 height 7
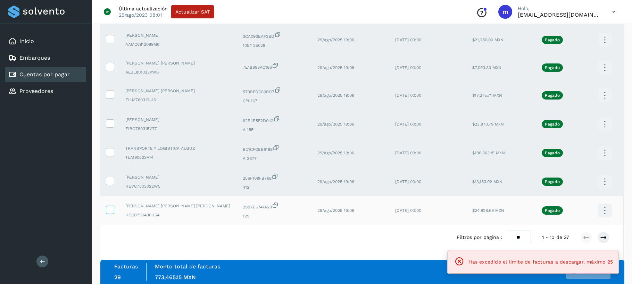
click at [108, 208] on icon at bounding box center [109, 209] width 7 height 7
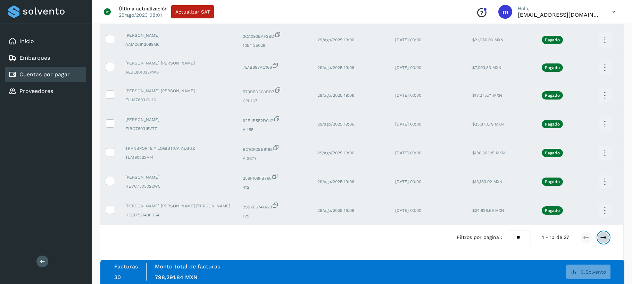
click at [604, 237] on icon at bounding box center [603, 237] width 7 height 7
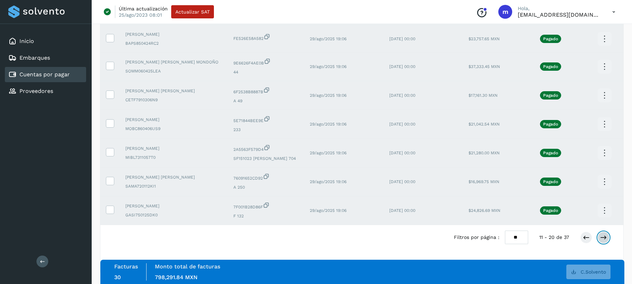
click at [604, 237] on icon at bounding box center [603, 237] width 7 height 7
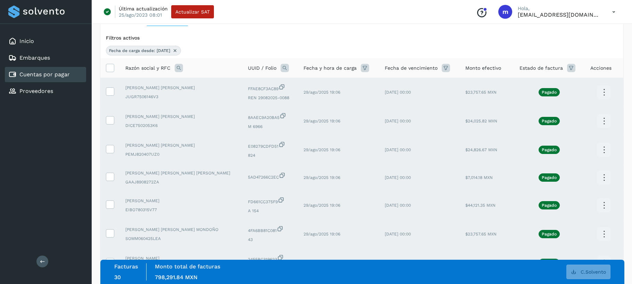
scroll to position [182, 0]
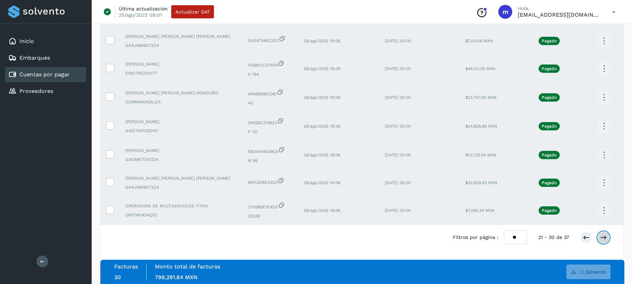
click at [604, 237] on icon at bounding box center [603, 237] width 7 height 7
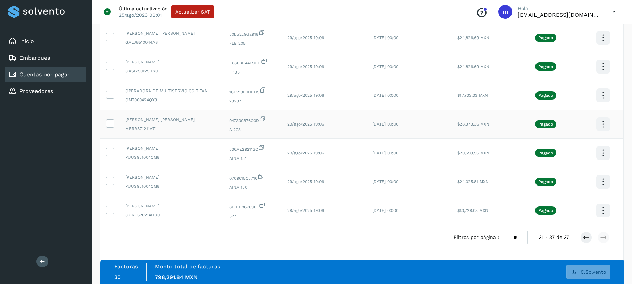
scroll to position [0, 0]
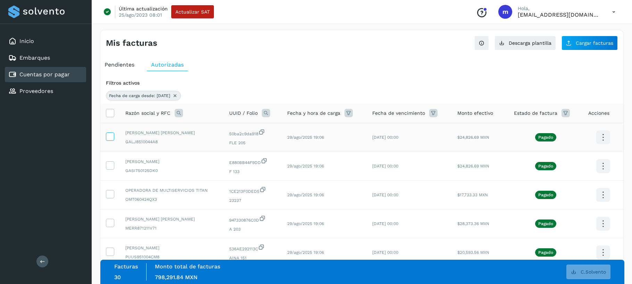
click at [108, 134] on icon at bounding box center [109, 136] width 7 height 7
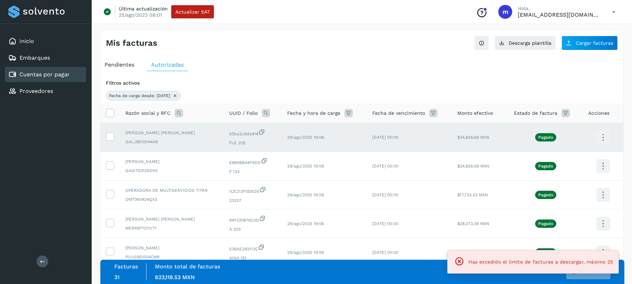
click at [604, 135] on icon at bounding box center [603, 137] width 16 height 16
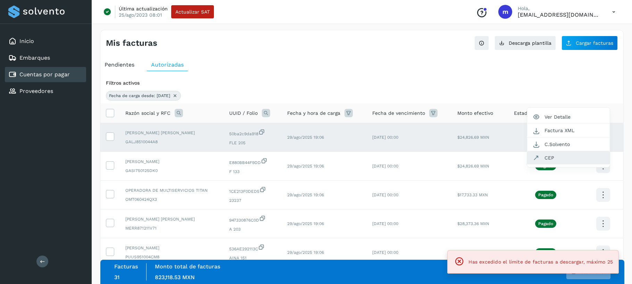
click at [550, 158] on button "CEP" at bounding box center [568, 157] width 83 height 13
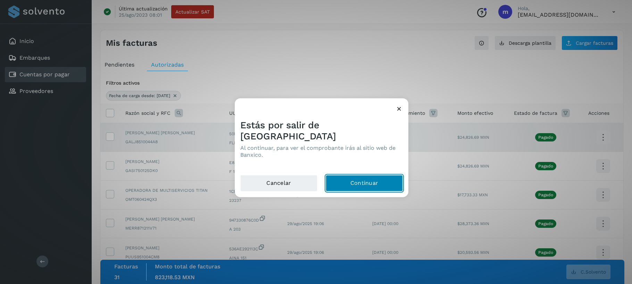
click at [376, 177] on button "Continuar" at bounding box center [364, 183] width 77 height 17
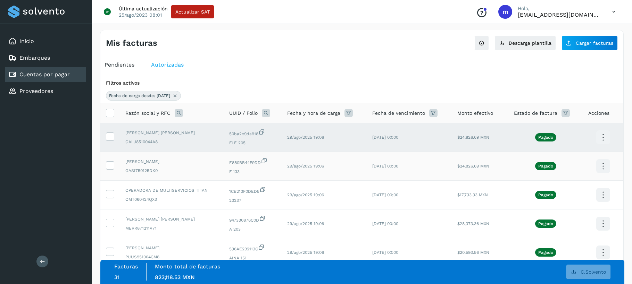
click at [128, 162] on span "[PERSON_NAME]" at bounding box center [171, 162] width 93 height 6
click at [112, 165] on icon at bounding box center [109, 164] width 7 height 7
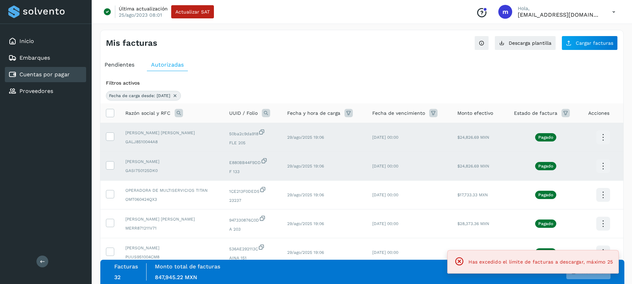
click at [601, 164] on icon at bounding box center [603, 166] width 16 height 16
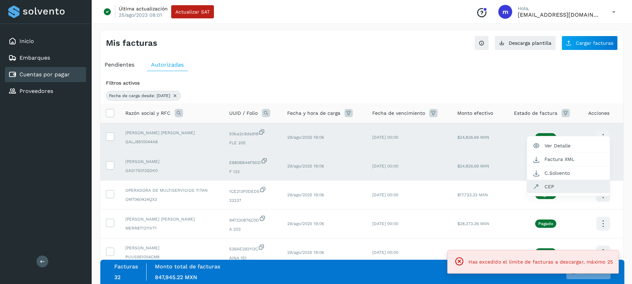
click at [557, 187] on button "CEP" at bounding box center [568, 186] width 83 height 13
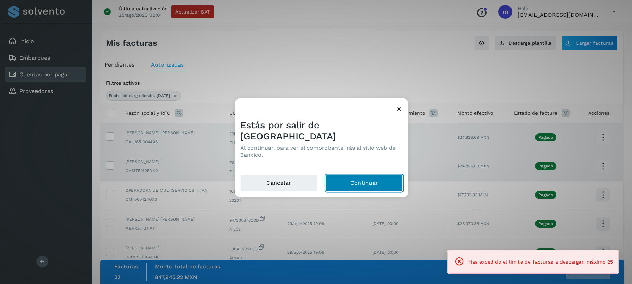
click at [377, 179] on button "Continuar" at bounding box center [364, 183] width 77 height 17
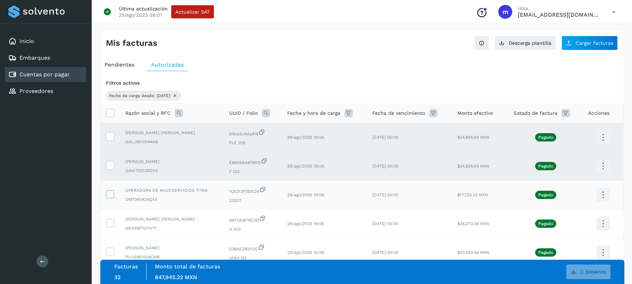
click at [112, 191] on icon at bounding box center [109, 193] width 7 height 7
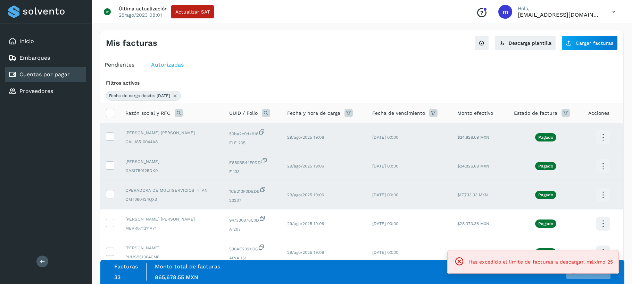
click at [604, 193] on icon at bounding box center [603, 195] width 16 height 16
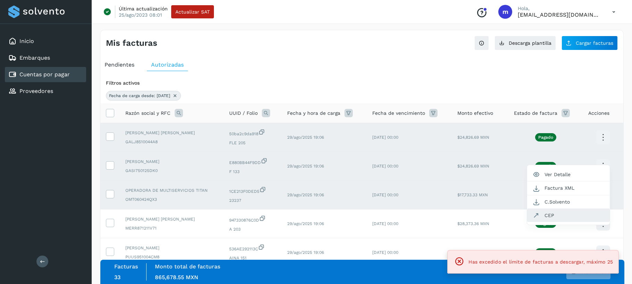
click at [563, 215] on button "CEP" at bounding box center [568, 215] width 83 height 13
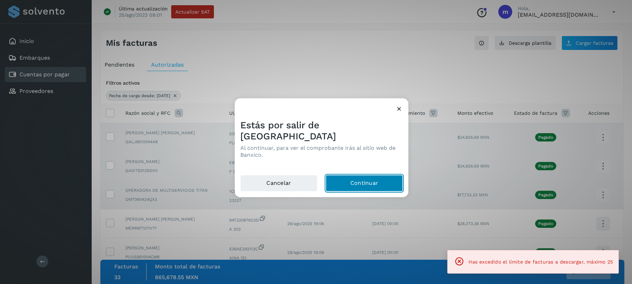
click at [381, 180] on button "Continuar" at bounding box center [364, 183] width 77 height 17
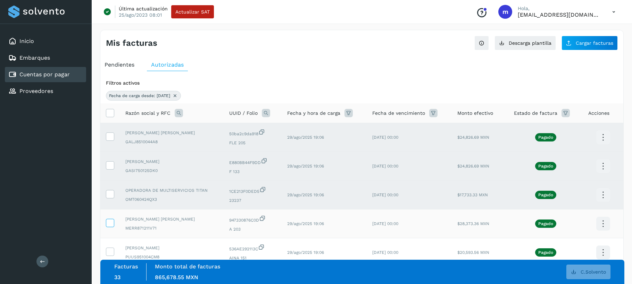
click at [114, 221] on label at bounding box center [110, 223] width 8 height 8
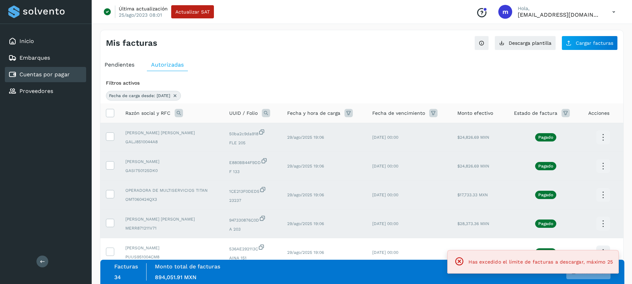
click at [603, 224] on icon at bounding box center [603, 224] width 16 height 16
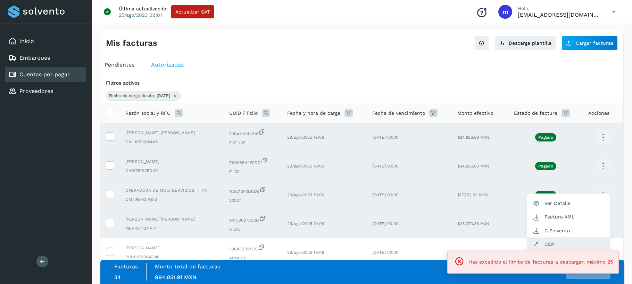
click at [559, 242] on button "CEP" at bounding box center [568, 244] width 83 height 13
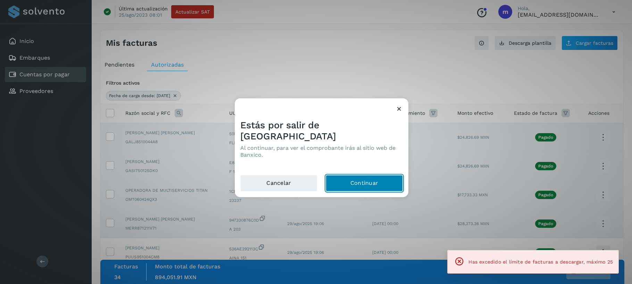
click at [373, 177] on button "Continuar" at bounding box center [364, 183] width 77 height 17
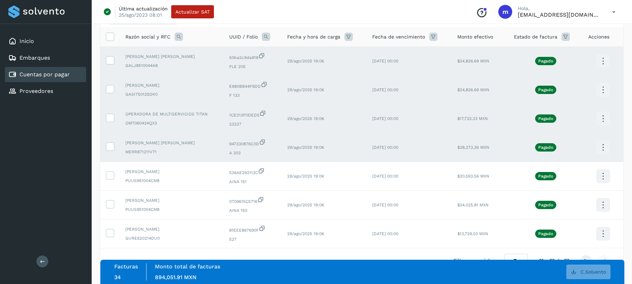
scroll to position [100, 0]
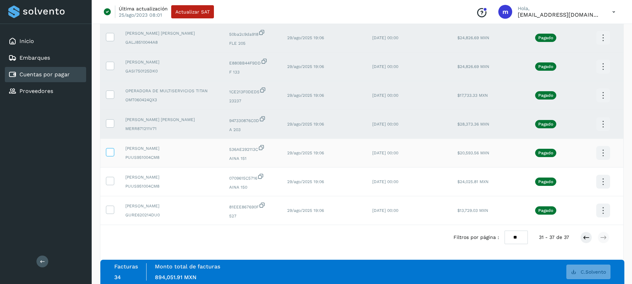
click at [107, 151] on icon at bounding box center [109, 151] width 7 height 7
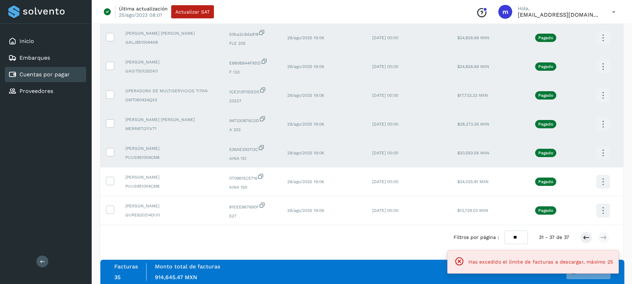
click at [601, 153] on icon at bounding box center [603, 153] width 16 height 16
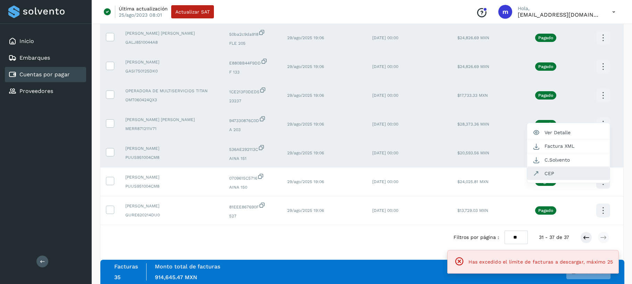
click at [550, 174] on button "CEP" at bounding box center [568, 173] width 83 height 13
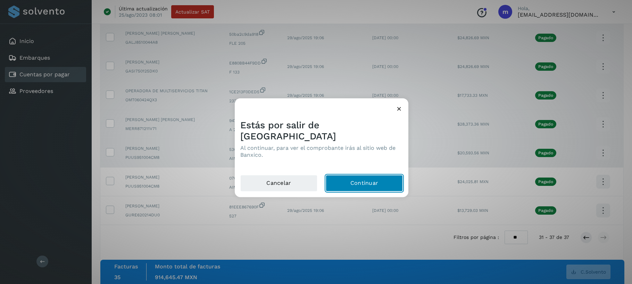
click at [368, 178] on button "Continuar" at bounding box center [364, 183] width 77 height 17
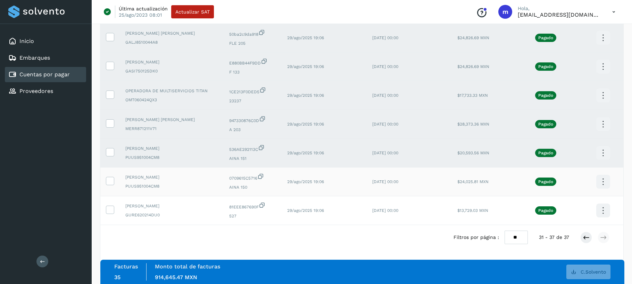
click at [115, 179] on td at bounding box center [109, 182] width 19 height 29
drag, startPoint x: 110, startPoint y: 180, endPoint x: 116, endPoint y: 180, distance: 5.9
click at [110, 180] on icon at bounding box center [109, 180] width 7 height 7
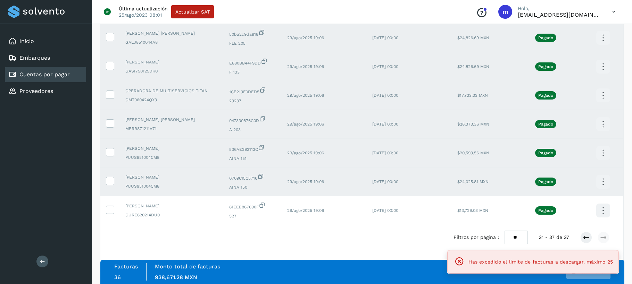
click at [605, 183] on icon at bounding box center [603, 182] width 16 height 16
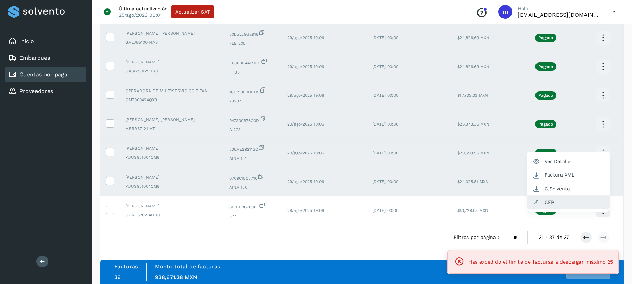
click at [554, 201] on button "CEP" at bounding box center [568, 202] width 83 height 13
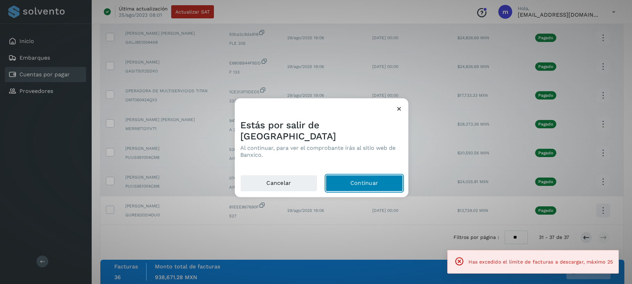
click at [355, 176] on button "Continuar" at bounding box center [364, 183] width 77 height 17
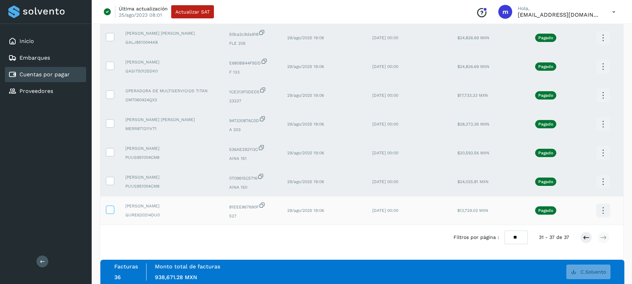
click at [113, 209] on icon at bounding box center [109, 209] width 7 height 7
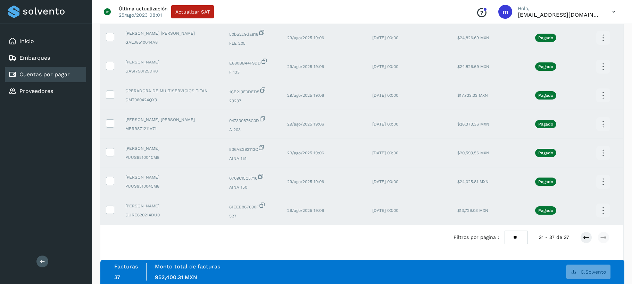
click at [604, 211] on icon at bounding box center [603, 211] width 16 height 16
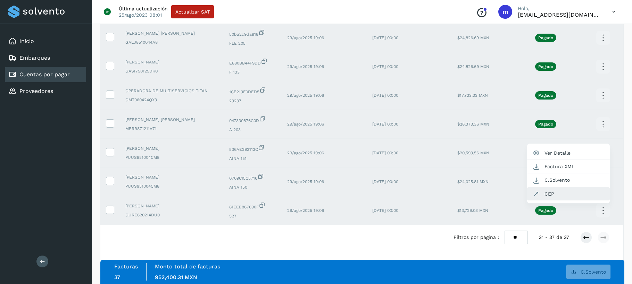
click at [564, 196] on button "CEP" at bounding box center [568, 193] width 83 height 13
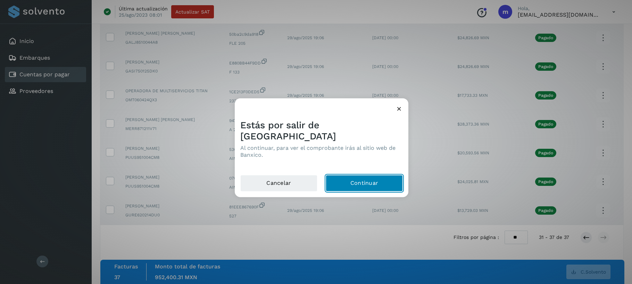
click at [352, 177] on button "Continuar" at bounding box center [364, 183] width 77 height 17
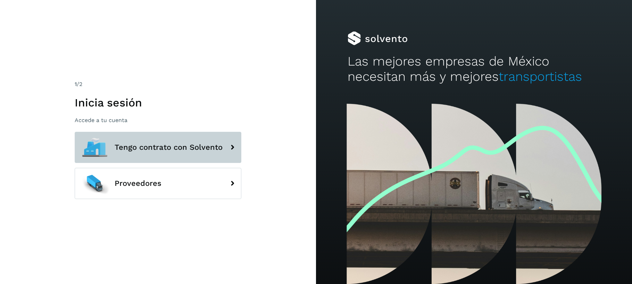
click at [213, 149] on span "Tengo contrato con Solvento" at bounding box center [169, 147] width 108 height 8
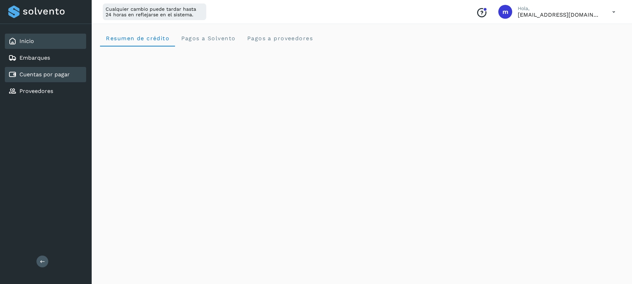
click at [53, 74] on link "Cuentas por pagar" at bounding box center [44, 74] width 50 height 7
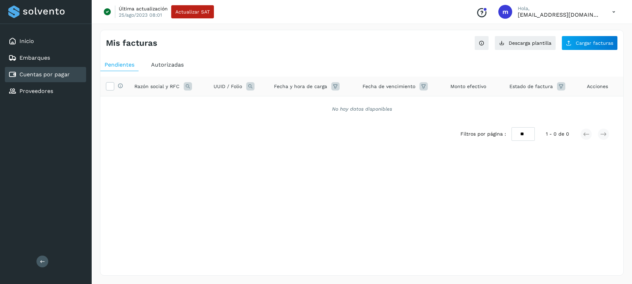
click at [172, 67] on span "Autorizadas" at bounding box center [167, 64] width 33 height 7
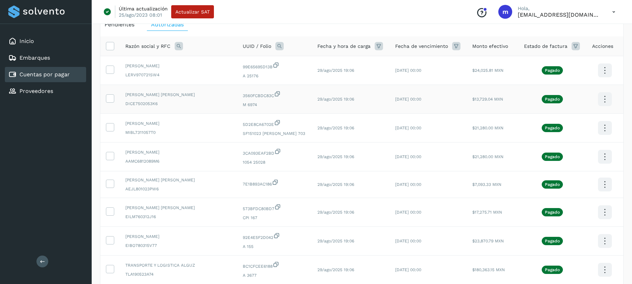
scroll to position [40, 0]
click at [375, 49] on icon at bounding box center [379, 47] width 8 height 8
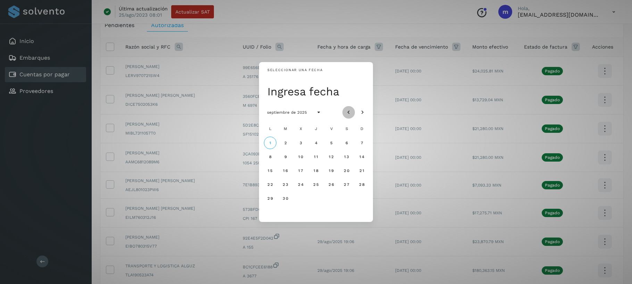
click at [351, 111] on icon "Mes anterior" at bounding box center [348, 112] width 7 height 7
click at [269, 183] on span "18" at bounding box center [269, 184] width 5 height 5
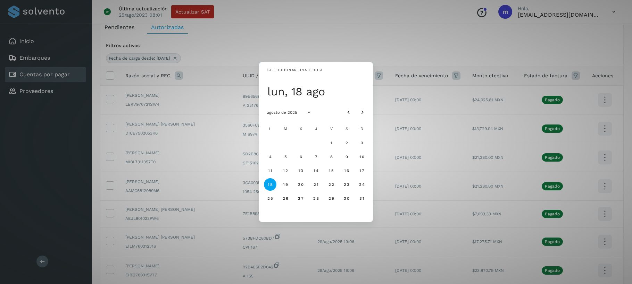
click at [406, 41] on div "Seleccionar una fecha lun, 18 ago agosto de 2025 L M X J V S D 1 2 3 4 5 6 7 8 …" at bounding box center [316, 142] width 632 height 284
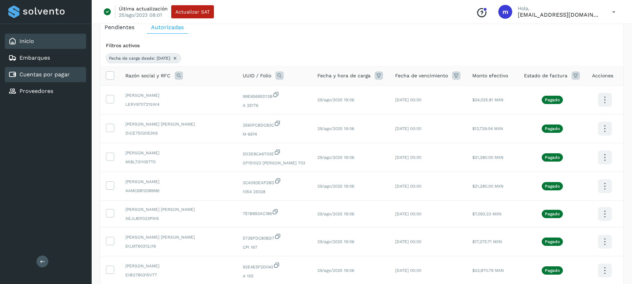
click at [34, 42] on div "Inicio" at bounding box center [45, 41] width 81 height 15
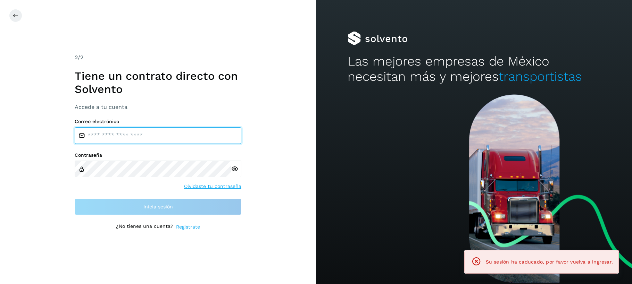
type input "**********"
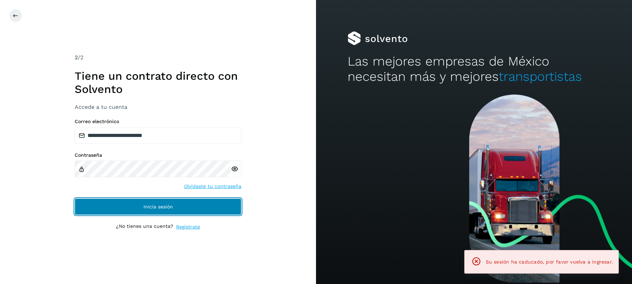
click at [150, 208] on span "Inicia sesión" at bounding box center [158, 206] width 30 height 5
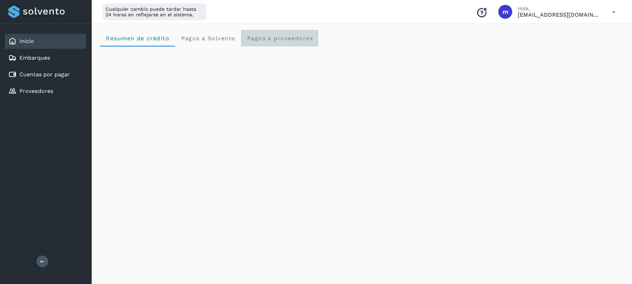
click at [279, 39] on span "Pagos a proveedores" at bounding box center [279, 38] width 66 height 7
click at [217, 36] on span "Pagos a Solvento" at bounding box center [208, 38] width 55 height 7
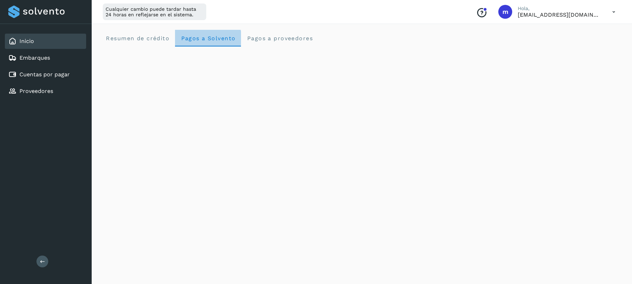
click at [202, 38] on span "Pagos a Solvento" at bounding box center [208, 38] width 55 height 7
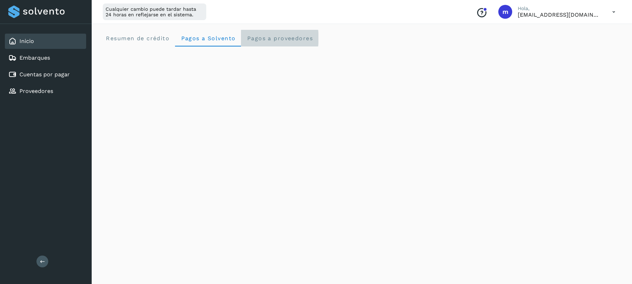
click at [265, 37] on span "Pagos a proveedores" at bounding box center [279, 38] width 66 height 7
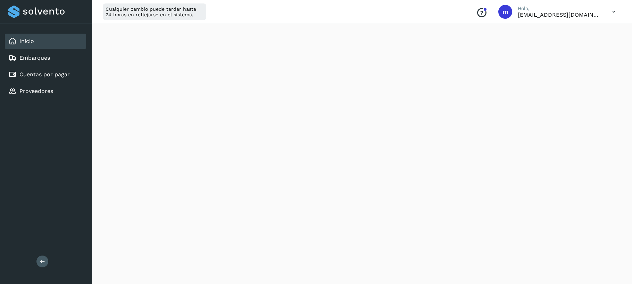
scroll to position [177, 0]
